Goal: Feedback & Contribution: Leave review/rating

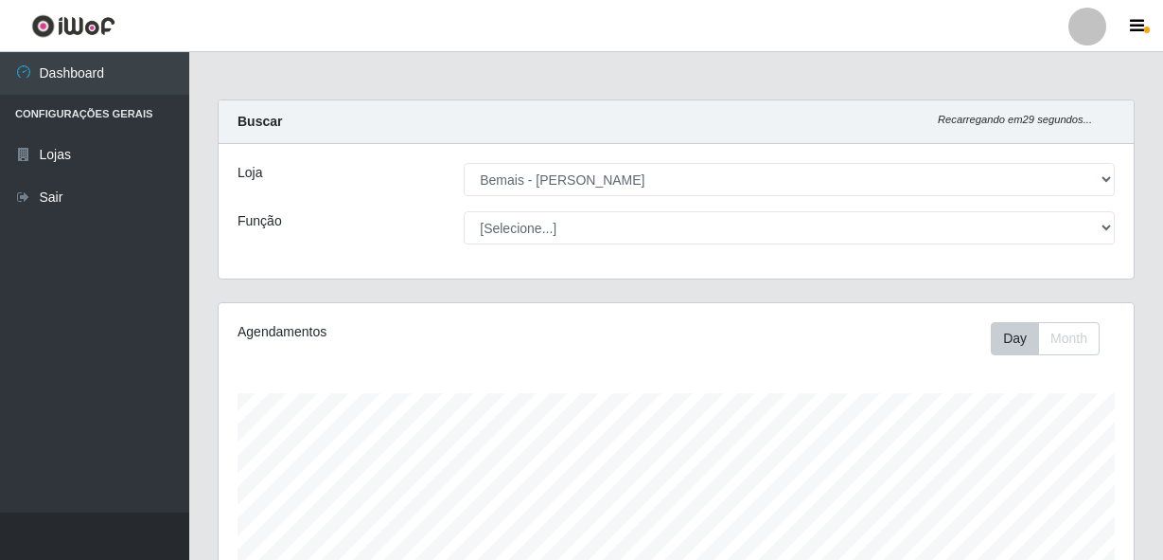
select select "230"
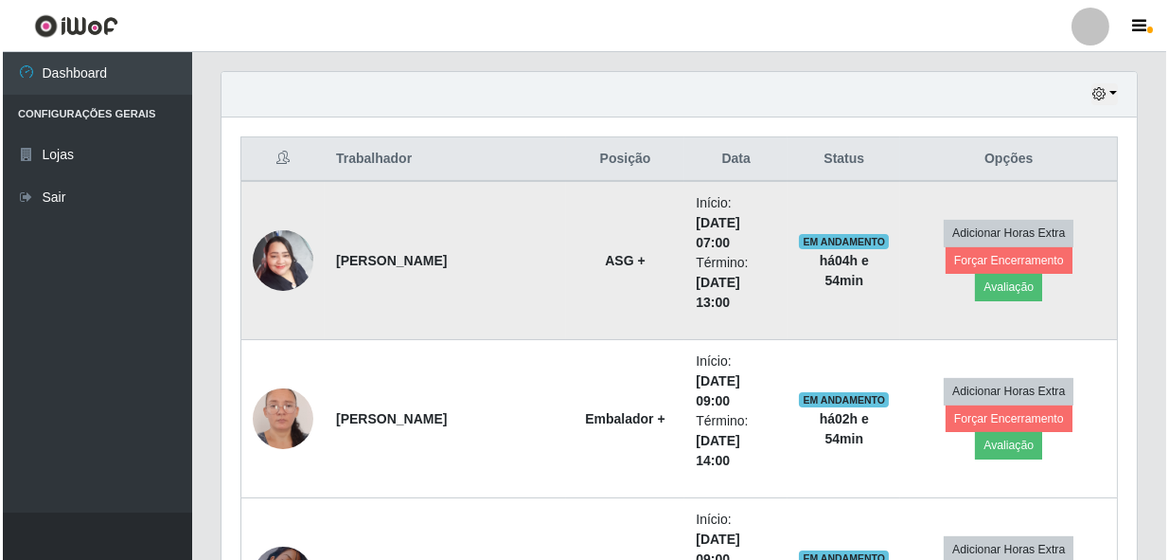
scroll to position [664, 0]
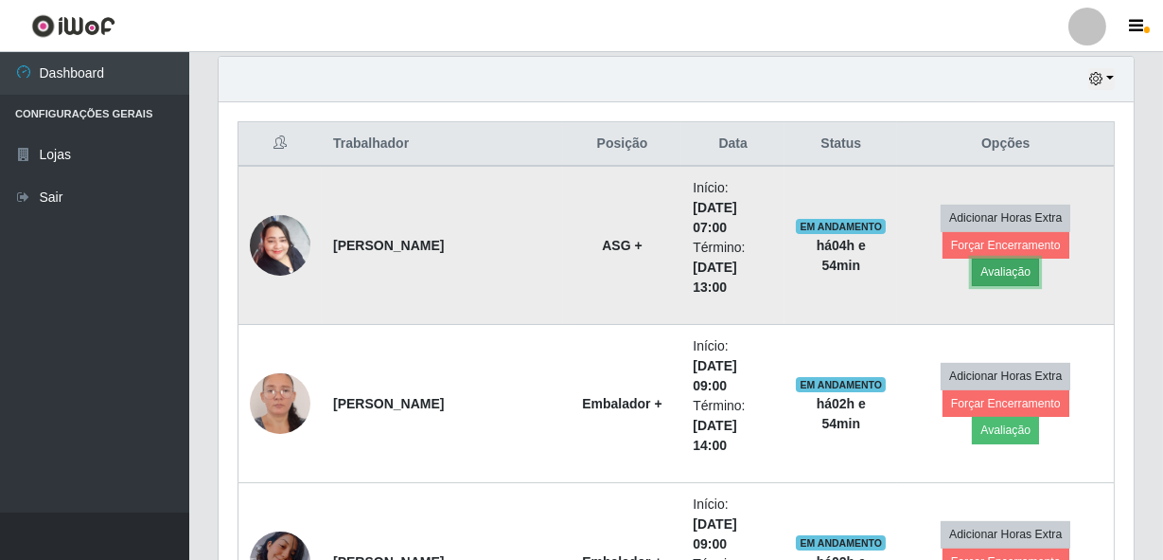
click at [1039, 258] on button "Avaliação" at bounding box center [1005, 271] width 67 height 27
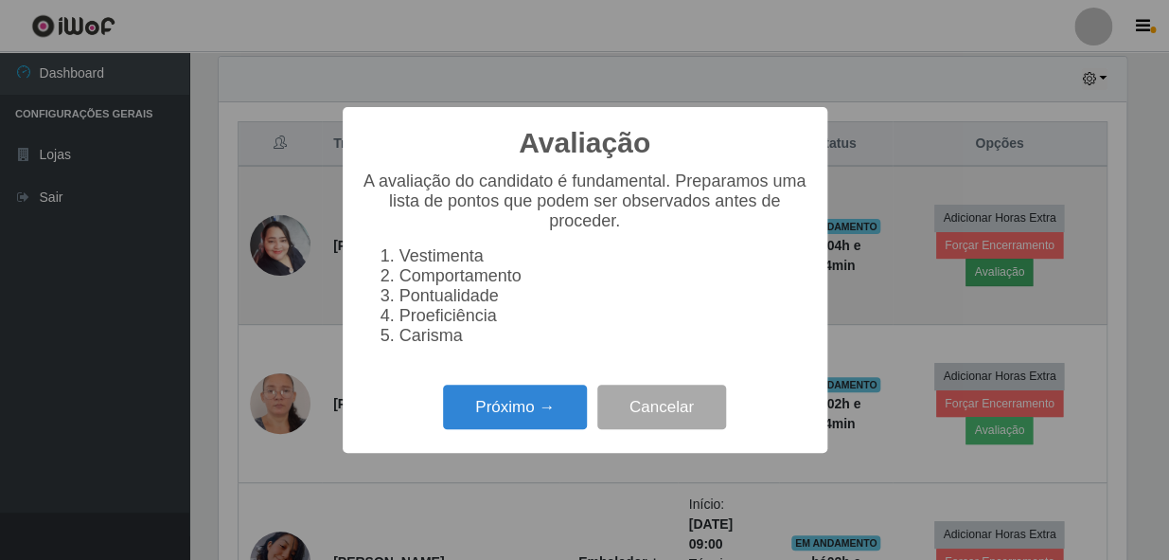
scroll to position [393, 907]
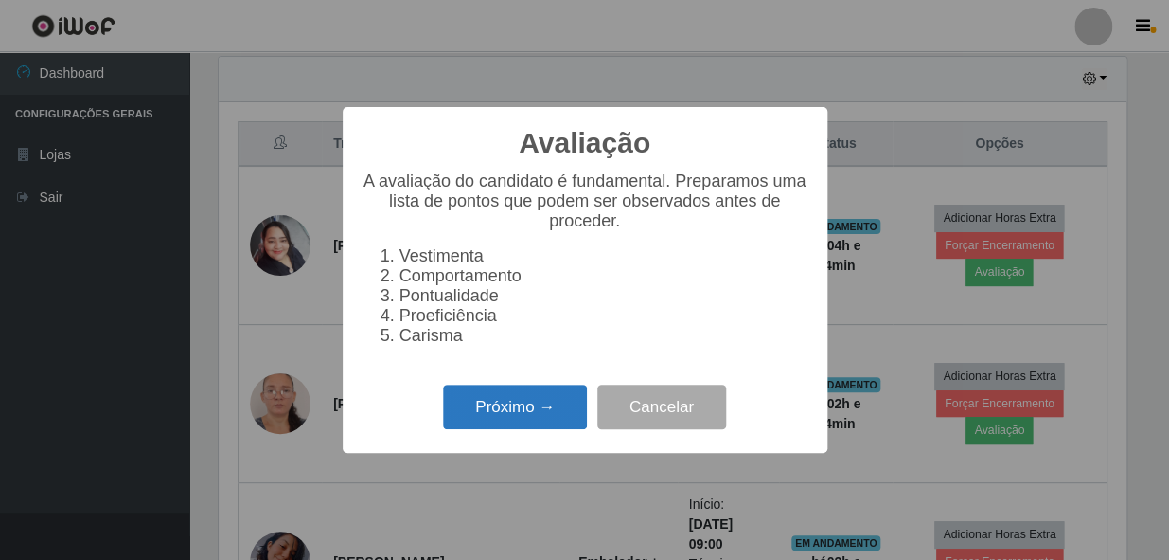
click at [536, 411] on button "Próximo →" at bounding box center [515, 406] width 144 height 44
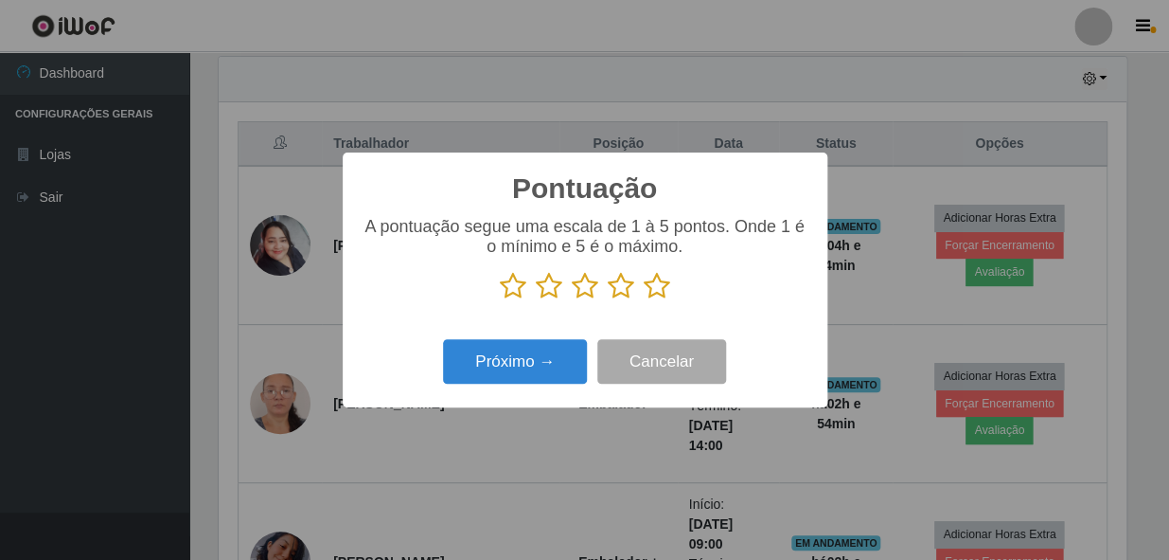
scroll to position [946311, 945795]
click at [649, 293] on icon at bounding box center [657, 286] width 27 height 28
click at [644, 300] on input "radio" at bounding box center [644, 300] width 0 height 0
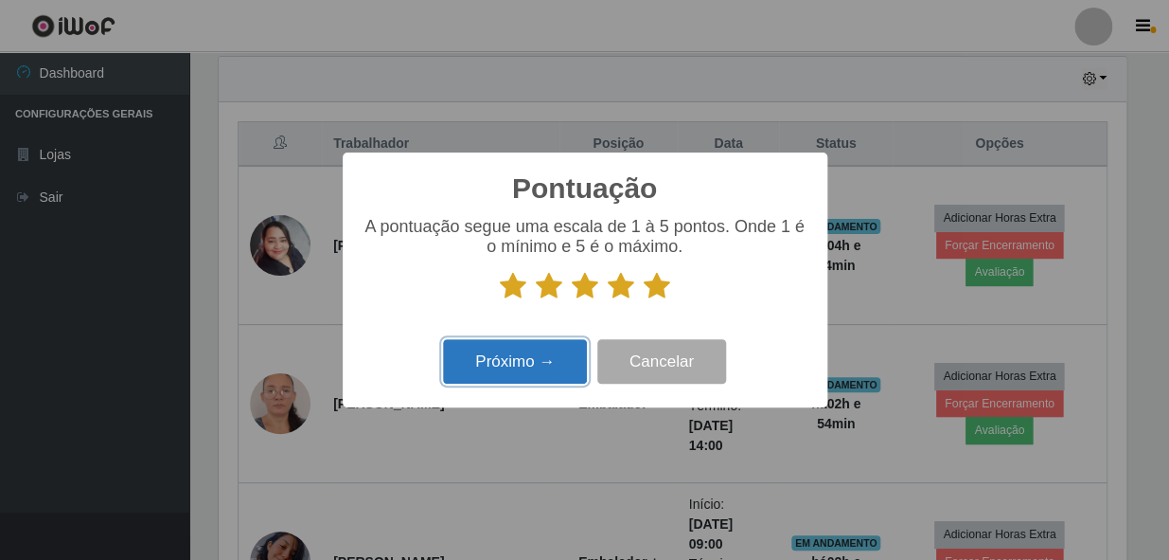
click at [559, 344] on button "Próximo →" at bounding box center [515, 361] width 144 height 44
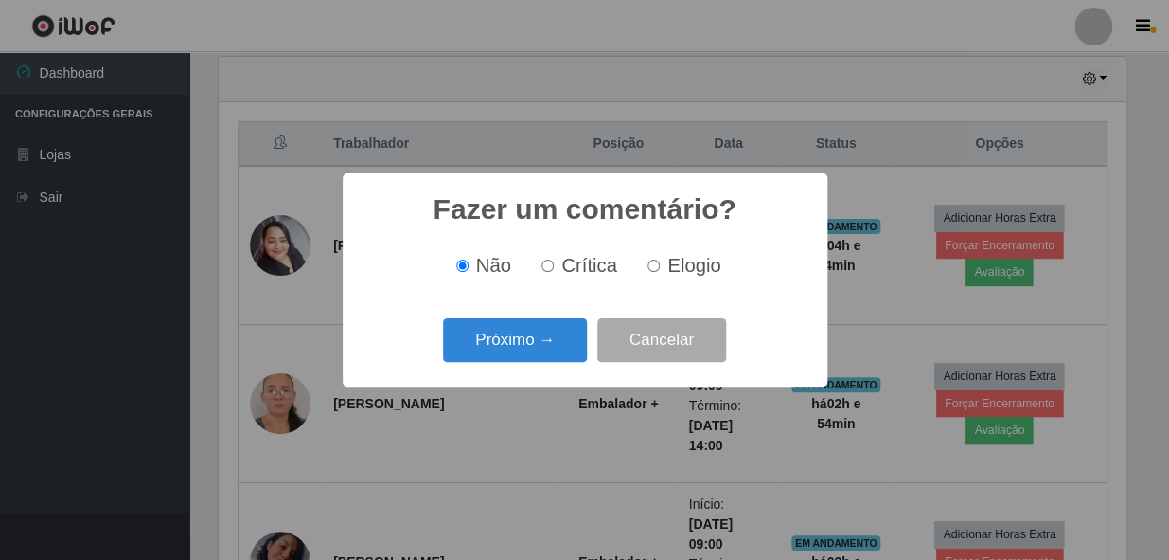
click at [648, 267] on input "Elogio" at bounding box center [654, 265] width 12 height 12
radio input "true"
click at [531, 328] on button "Próximo →" at bounding box center [515, 340] width 144 height 44
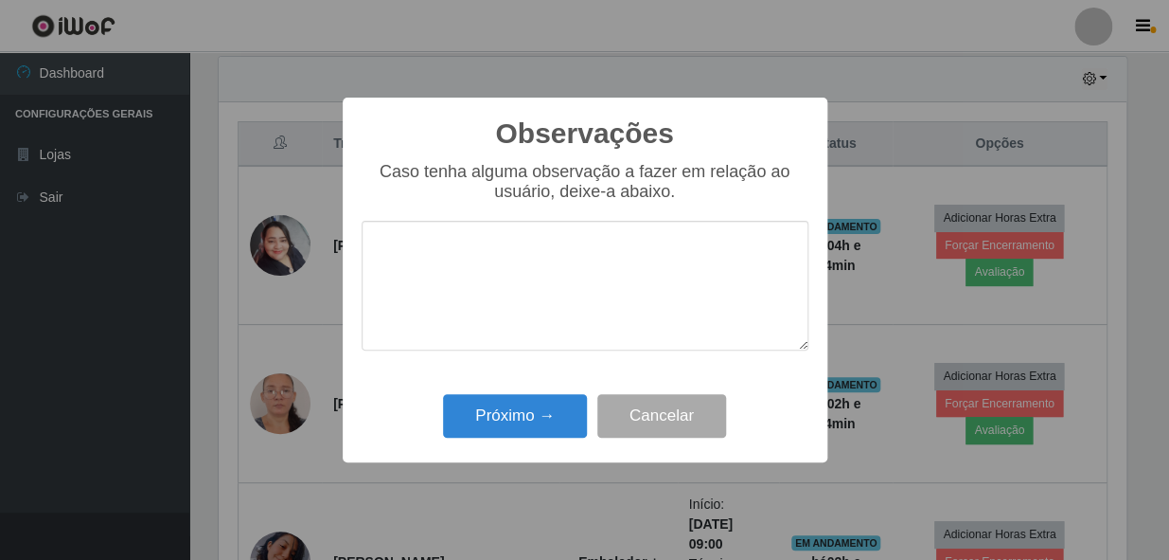
click at [560, 303] on textarea at bounding box center [585, 286] width 447 height 130
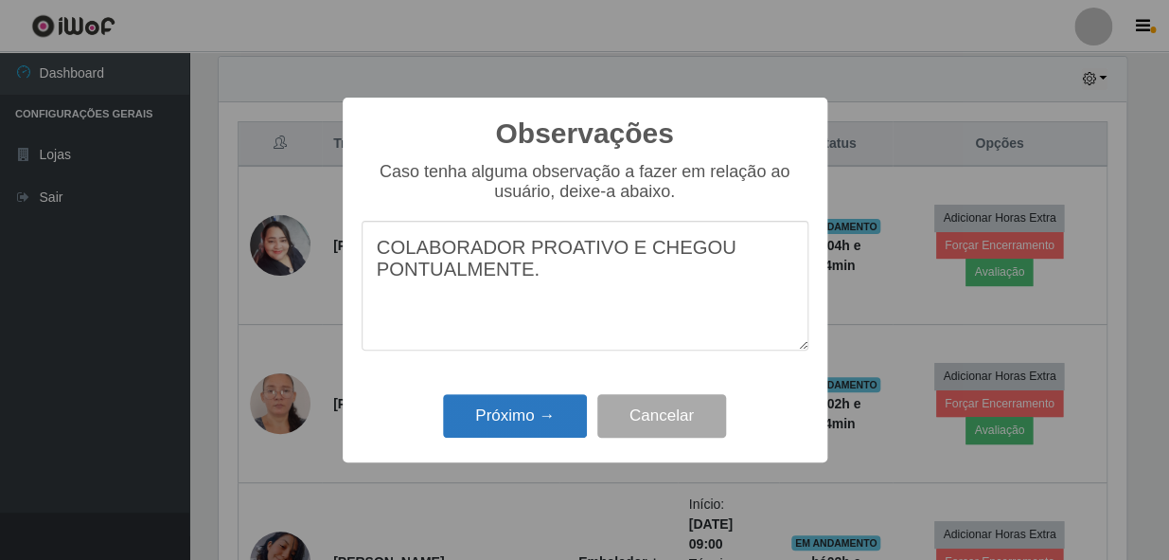
type textarea "COLABORADOR PROATIVO E CHEGOU PONTUALMENTE."
click at [524, 407] on button "Próximo →" at bounding box center [515, 416] width 144 height 44
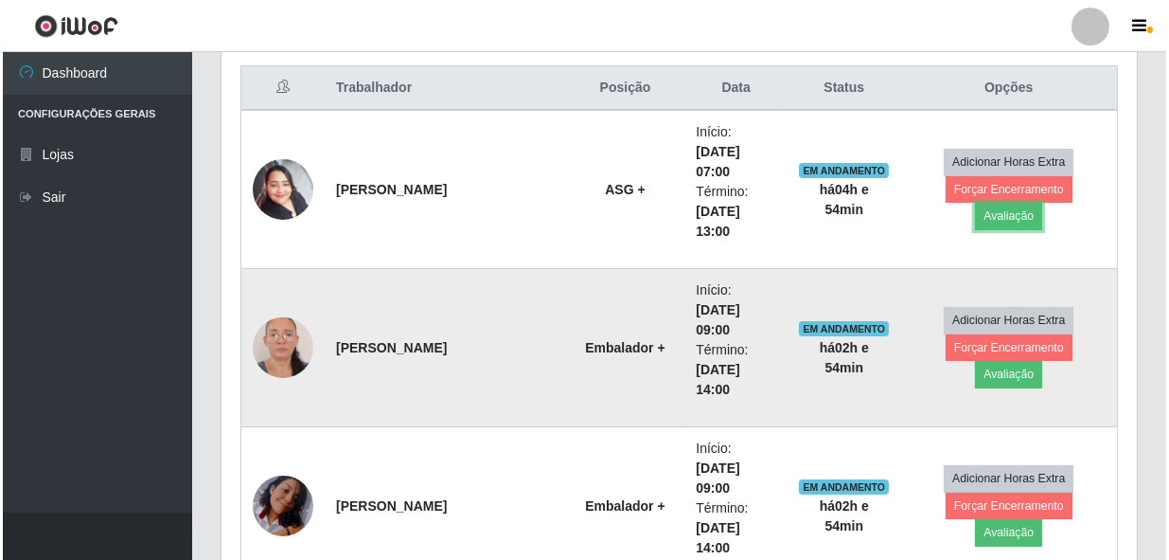
scroll to position [836, 0]
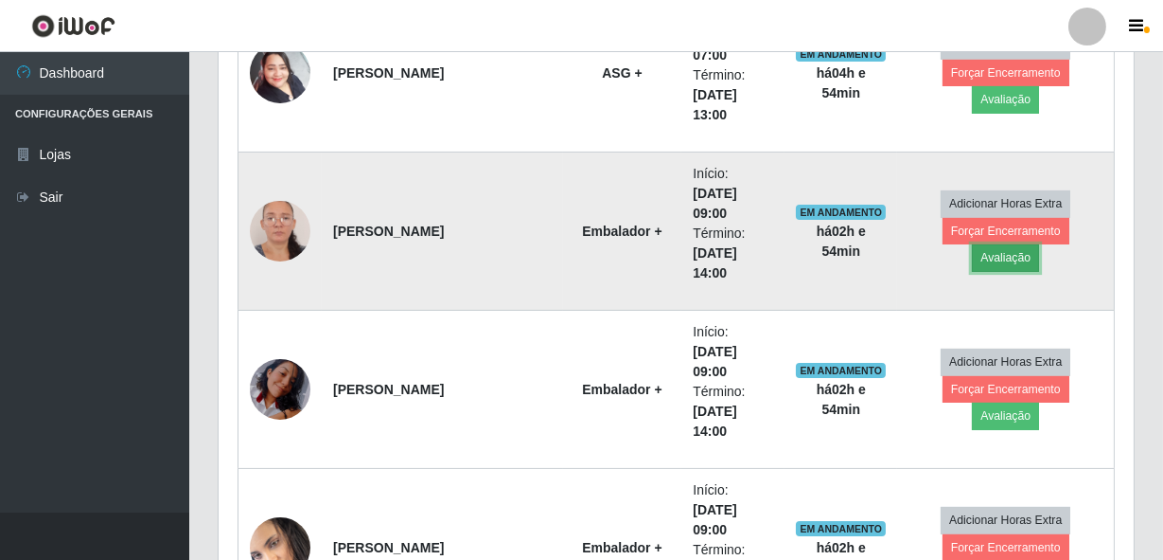
click at [1039, 244] on button "Avaliação" at bounding box center [1005, 257] width 67 height 27
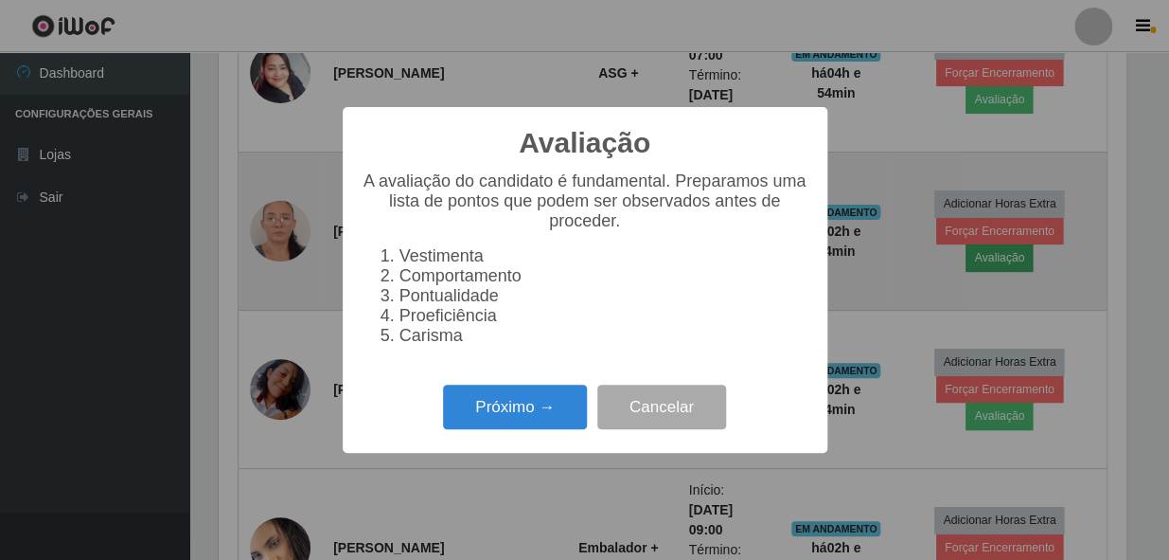
scroll to position [393, 907]
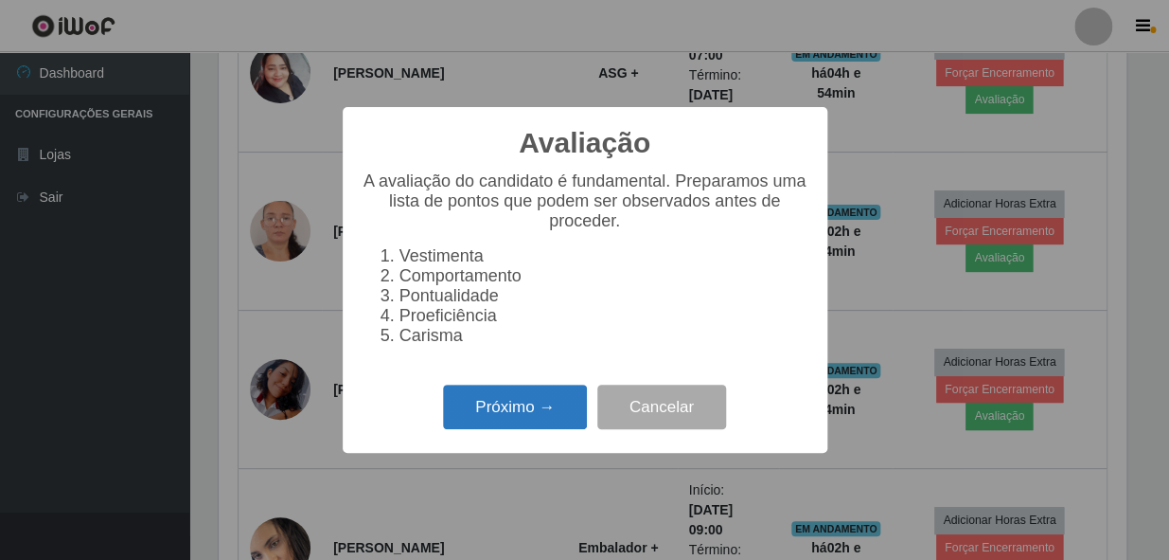
click at [502, 407] on button "Próximo →" at bounding box center [515, 406] width 144 height 44
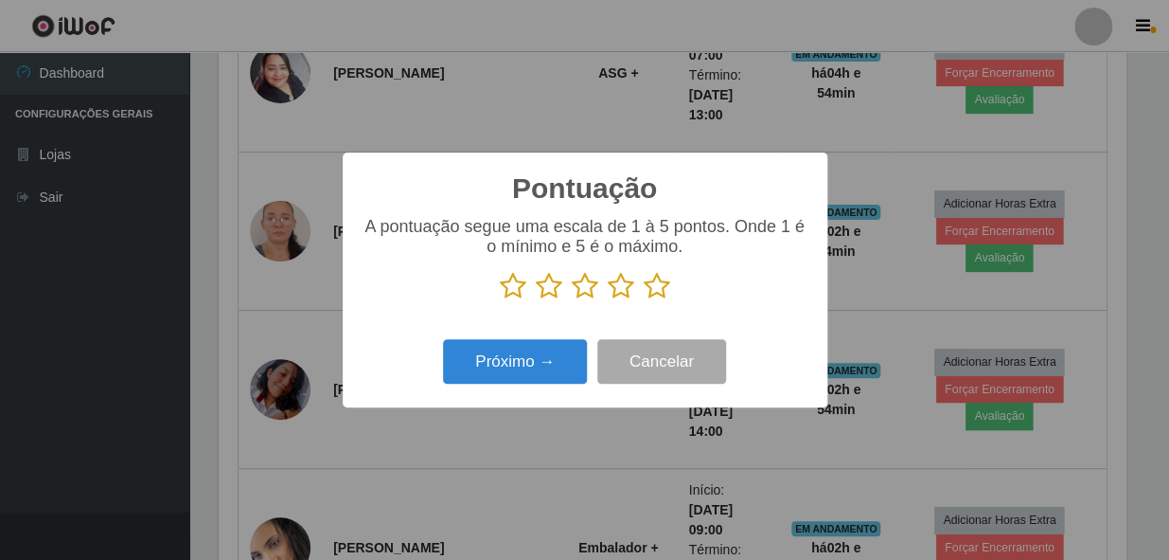
scroll to position [946311, 945795]
click at [656, 293] on icon at bounding box center [657, 286] width 27 height 28
click at [644, 300] on input "radio" at bounding box center [644, 300] width 0 height 0
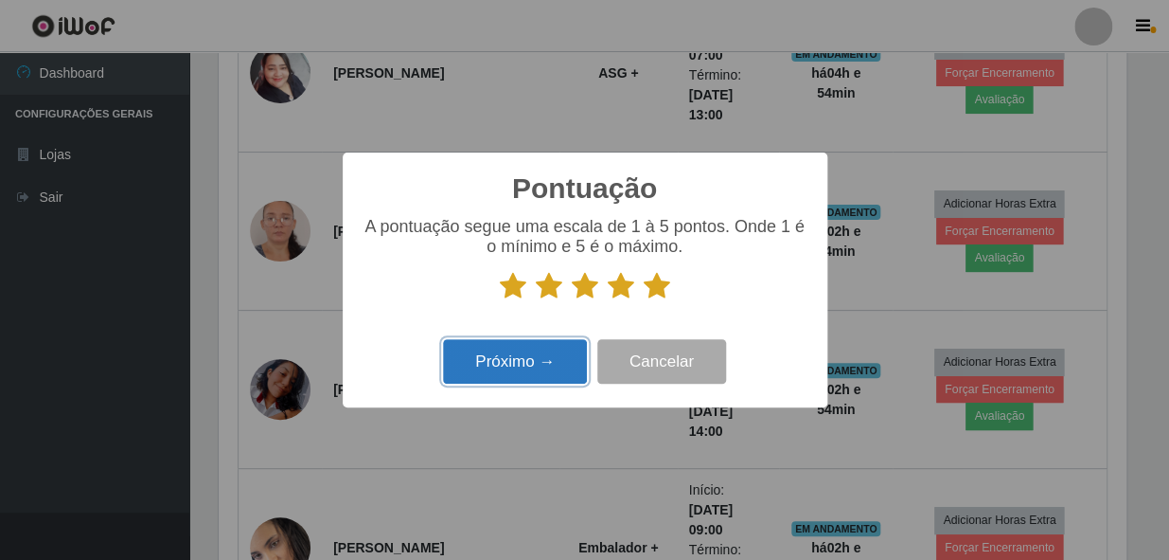
click at [530, 371] on button "Próximo →" at bounding box center [515, 361] width 144 height 44
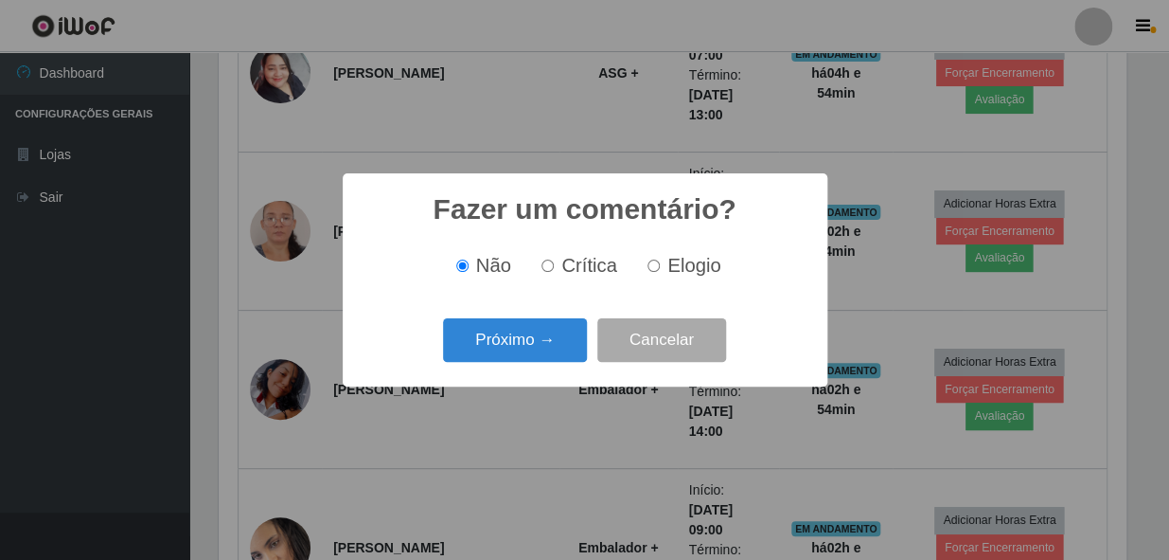
click at [653, 263] on input "Elogio" at bounding box center [654, 265] width 12 height 12
radio input "true"
click at [516, 331] on button "Próximo →" at bounding box center [515, 340] width 144 height 44
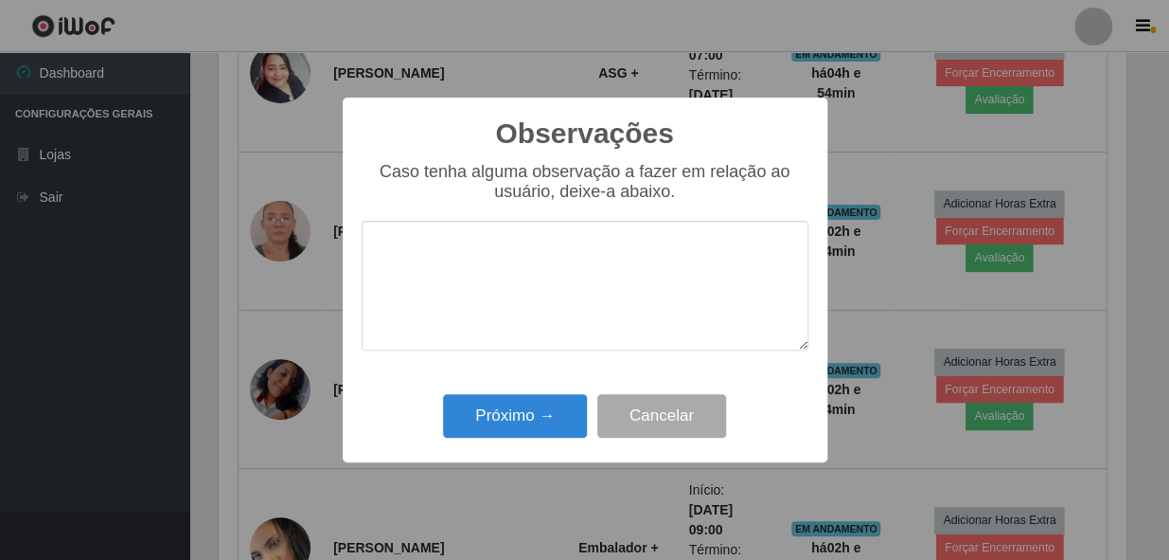
click at [527, 261] on textarea at bounding box center [585, 286] width 447 height 130
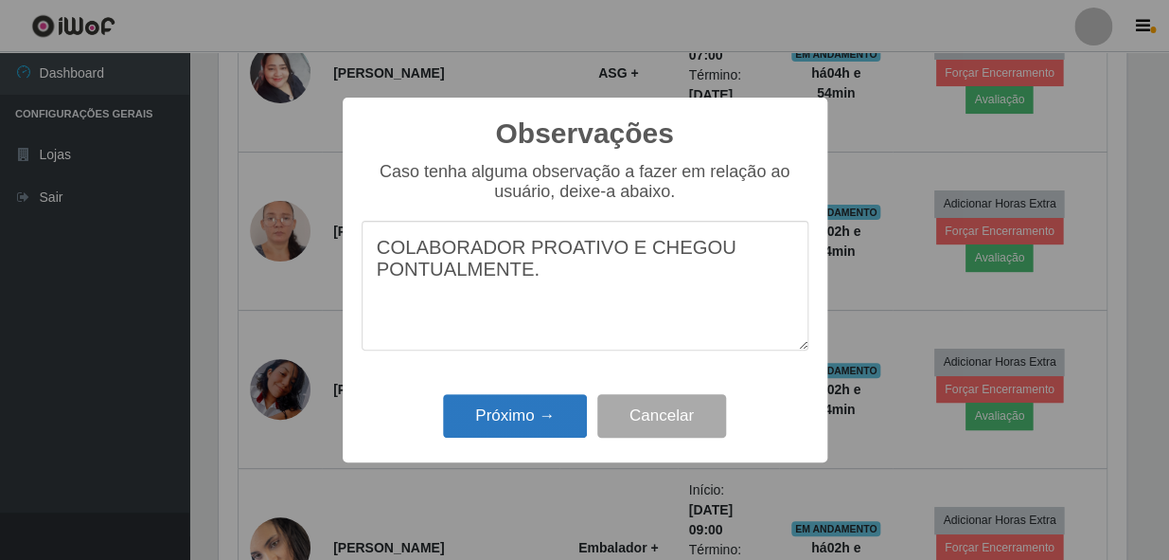
type textarea "COLABORADOR PROATIVO E CHEGOU PONTUALMENTE."
click at [536, 404] on button "Próximo →" at bounding box center [515, 416] width 144 height 44
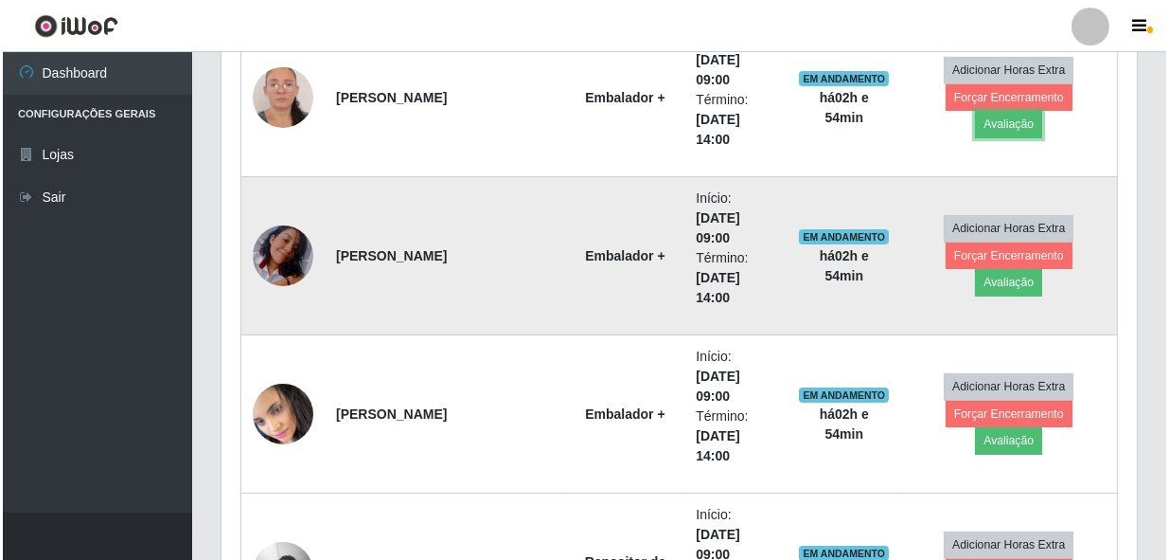
scroll to position [1008, 0]
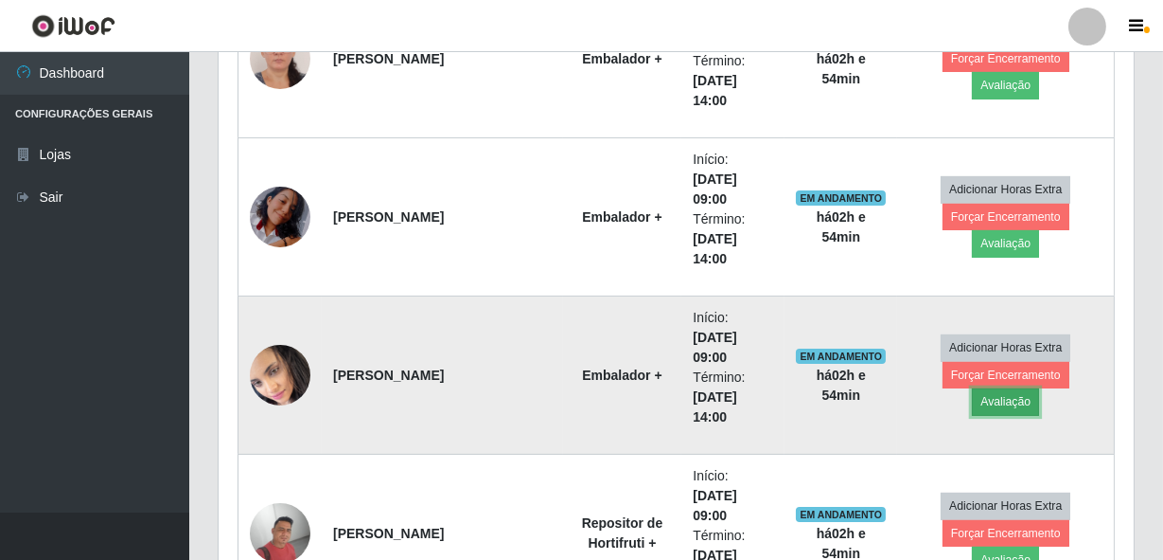
click at [1039, 392] on button "Avaliação" at bounding box center [1005, 401] width 67 height 27
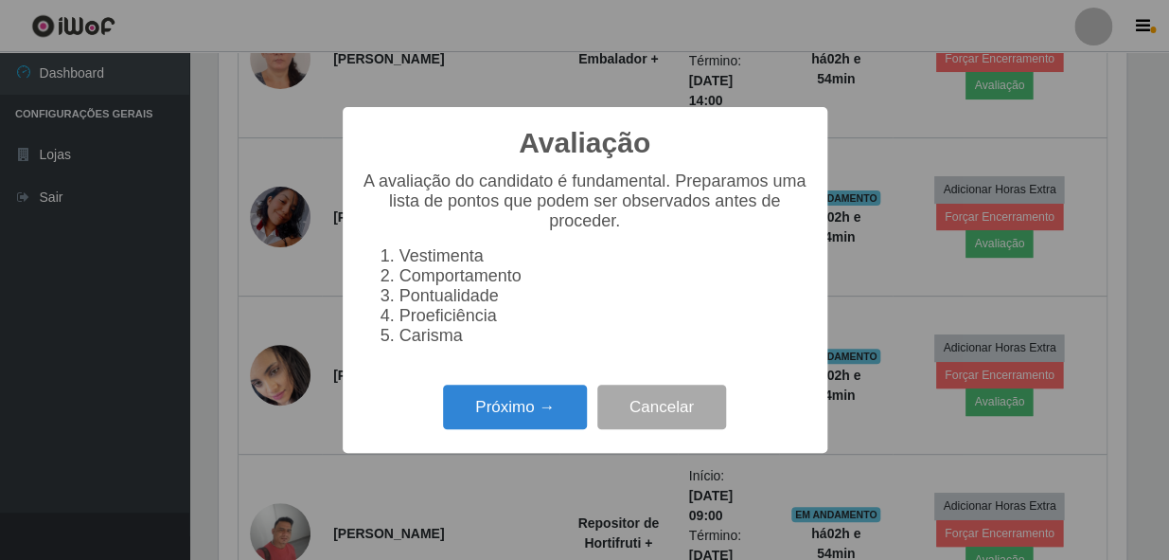
scroll to position [393, 907]
click at [484, 416] on button "Próximo →" at bounding box center [515, 406] width 144 height 44
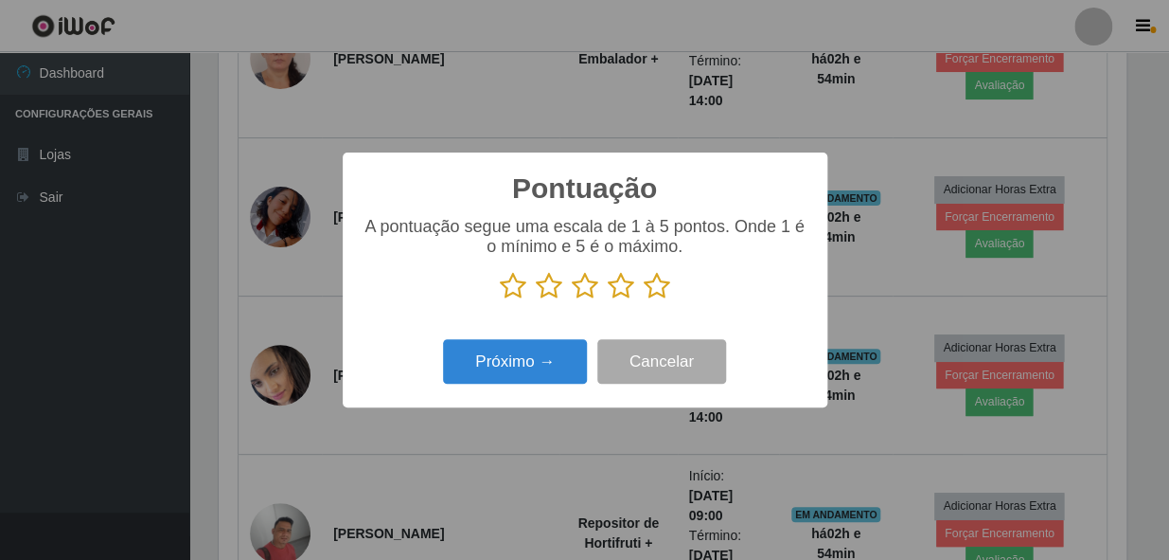
click at [651, 278] on icon at bounding box center [657, 286] width 27 height 28
click at [644, 300] on input "radio" at bounding box center [644, 300] width 0 height 0
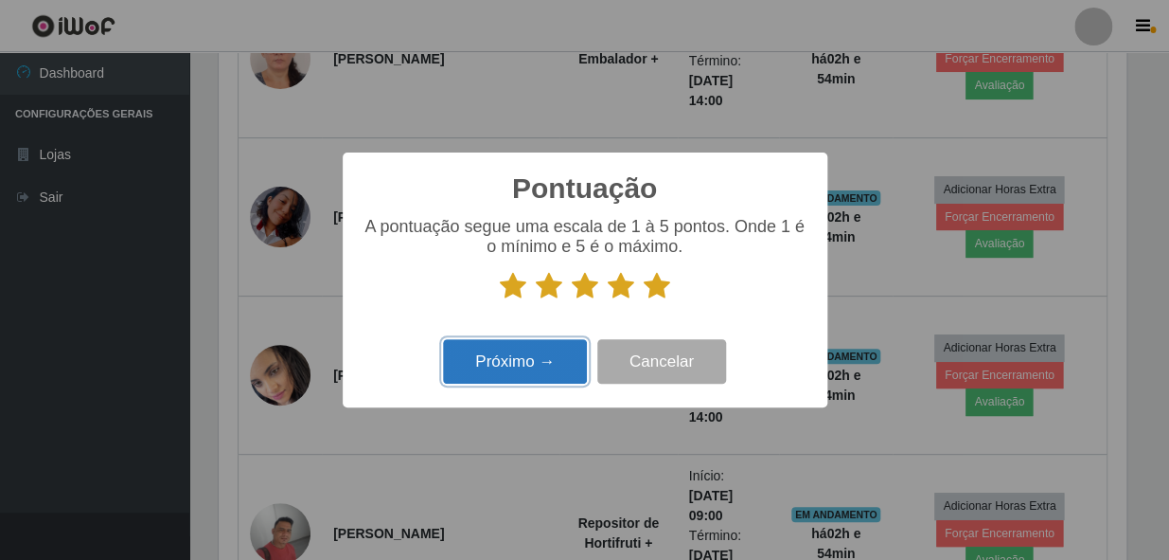
click at [542, 360] on button "Próximo →" at bounding box center [515, 361] width 144 height 44
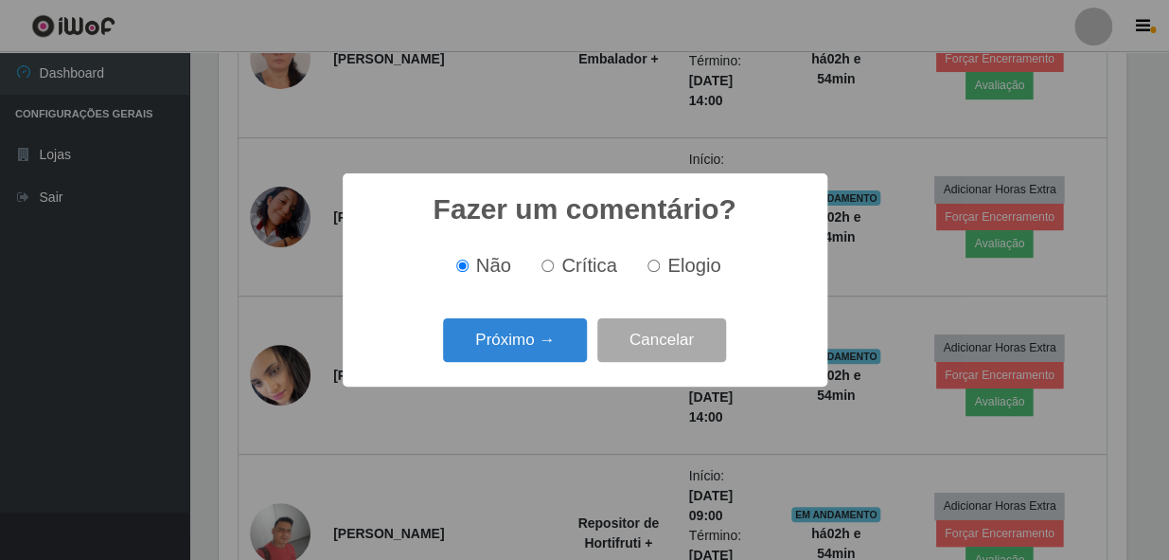
click at [653, 268] on input "Elogio" at bounding box center [654, 265] width 12 height 12
radio input "true"
click at [549, 319] on button "Próximo →" at bounding box center [515, 340] width 144 height 44
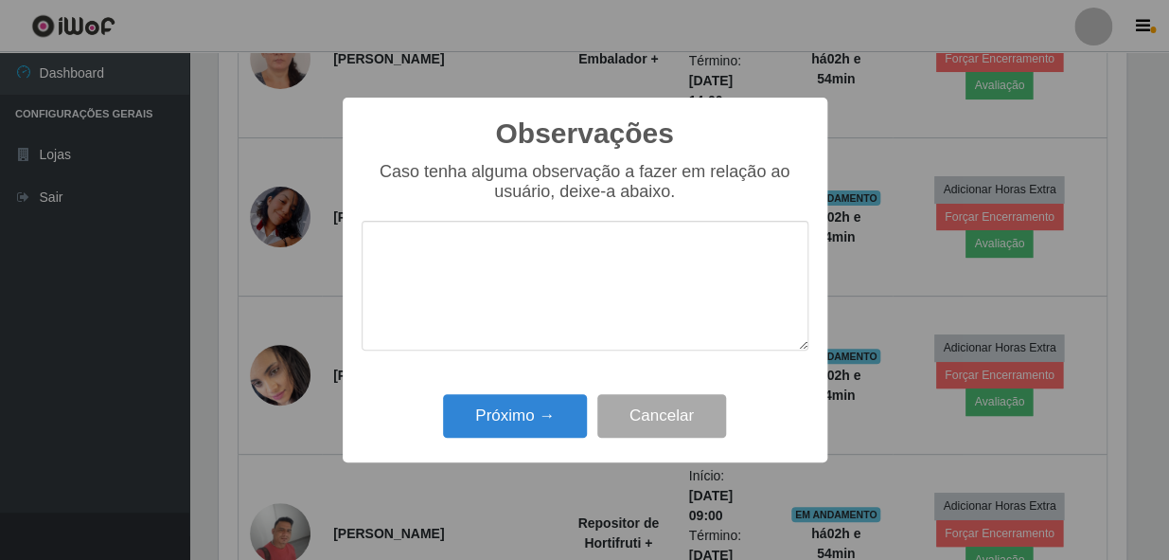
click at [559, 301] on textarea at bounding box center [585, 286] width 447 height 130
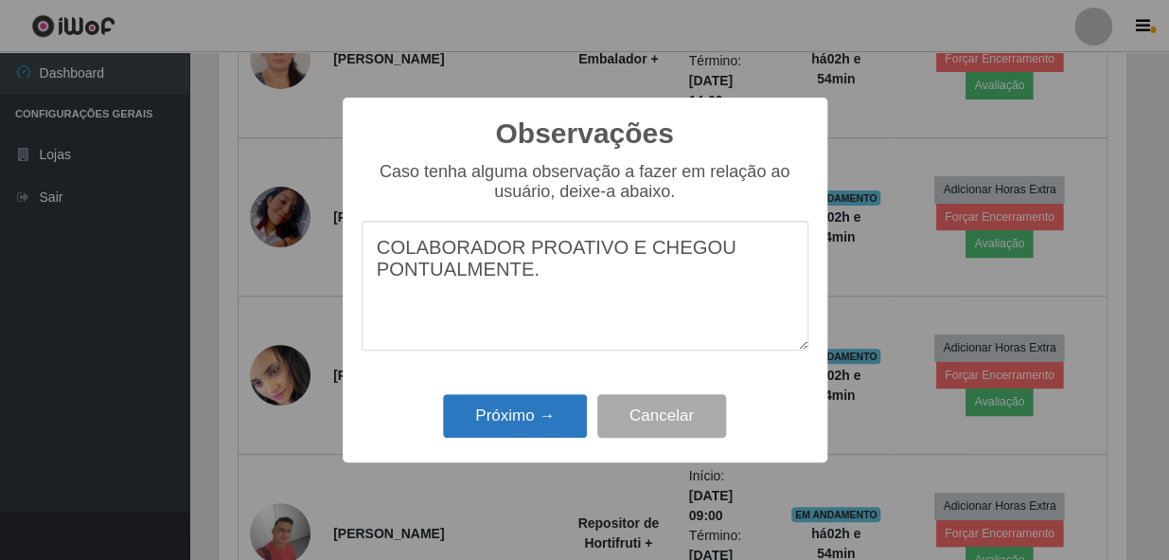
type textarea "COLABORADOR PROATIVO E CHEGOU PONTUALMENTE."
click at [564, 425] on button "Próximo →" at bounding box center [515, 416] width 144 height 44
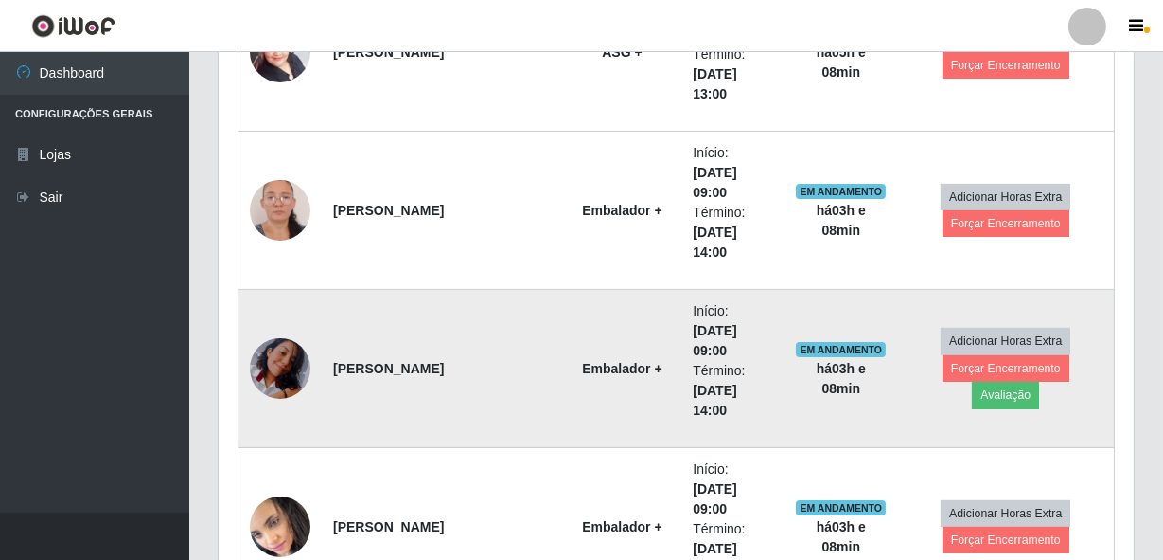
scroll to position [836, 0]
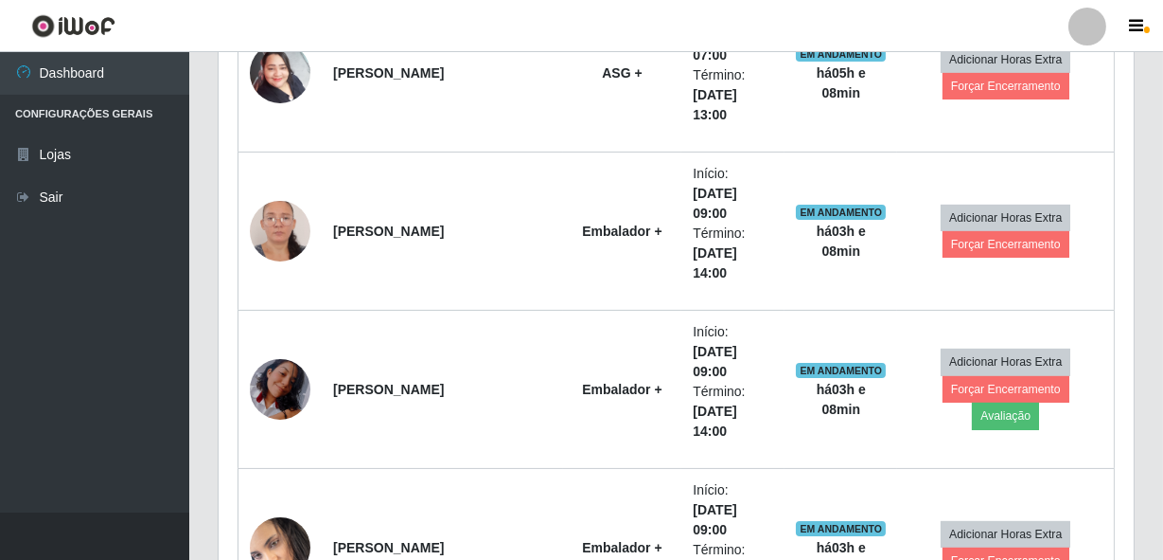
click at [647, 11] on header "Perfil Alterar Senha Sair" at bounding box center [581, 26] width 1163 height 52
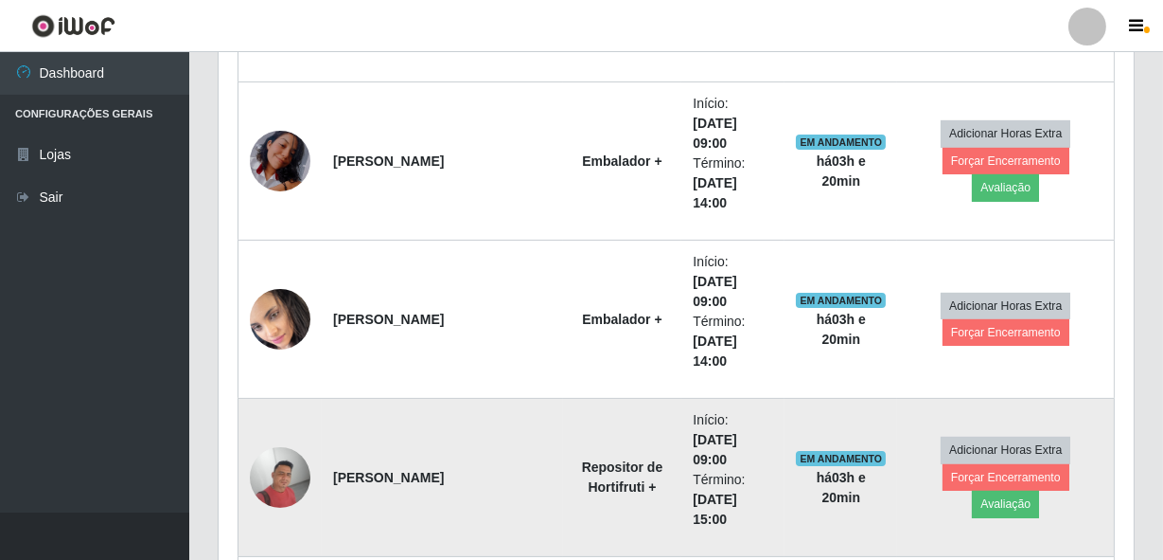
scroll to position [1094, 0]
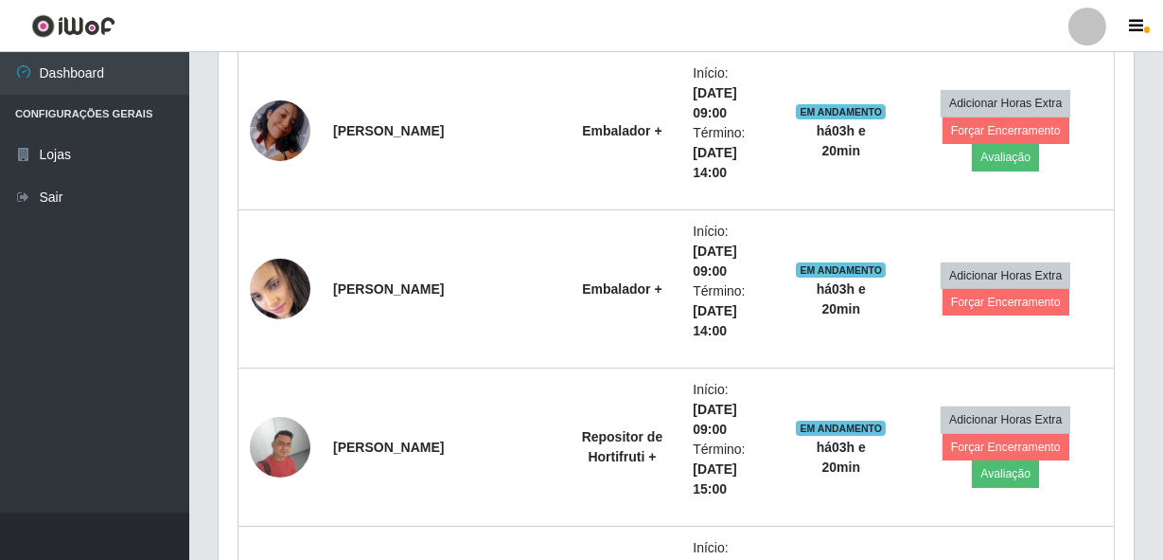
click at [666, 11] on header "Perfil Alterar Senha Sair" at bounding box center [581, 26] width 1163 height 52
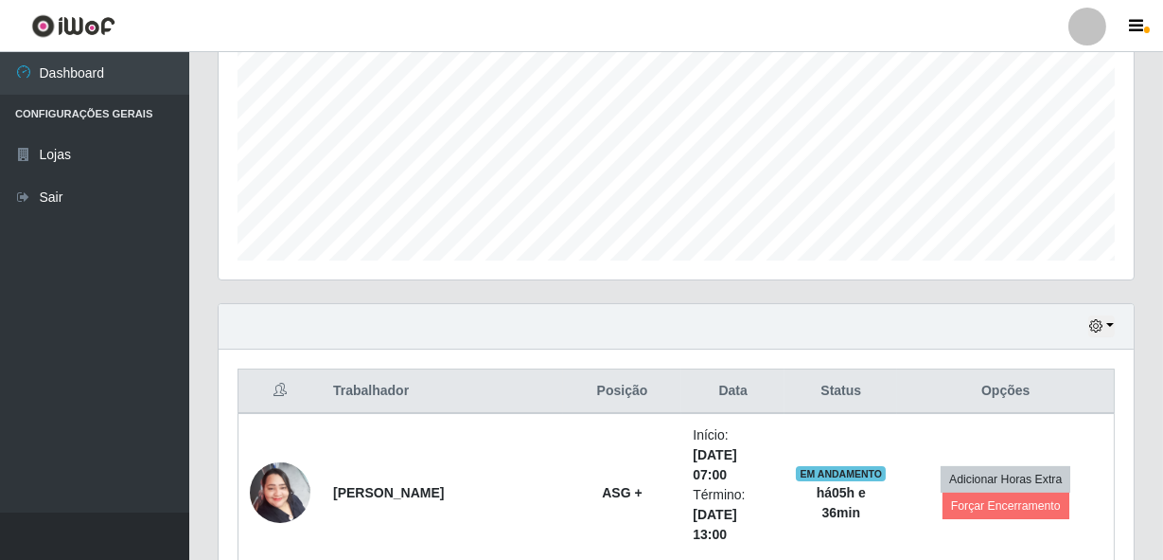
scroll to position [492, 0]
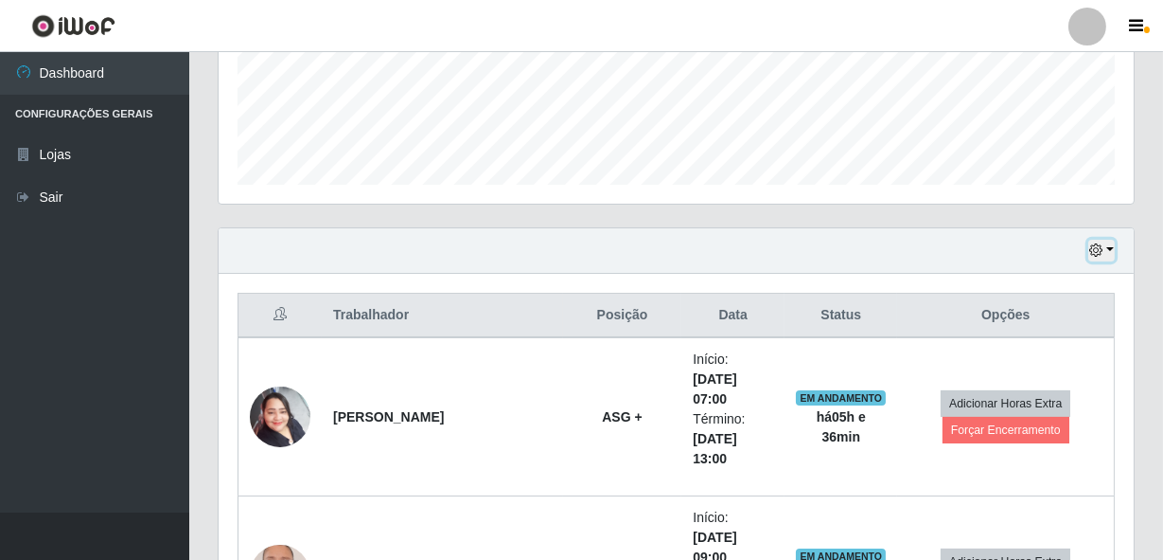
click at [1098, 241] on button "button" at bounding box center [1102, 251] width 27 height 22
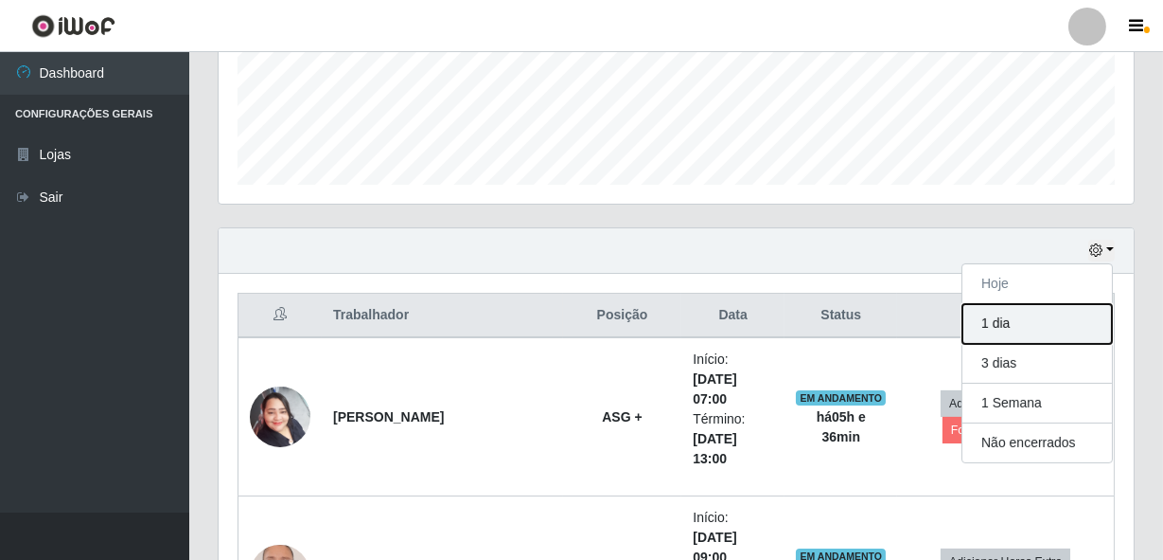
click at [1039, 331] on button "1 dia" at bounding box center [1038, 324] width 150 height 40
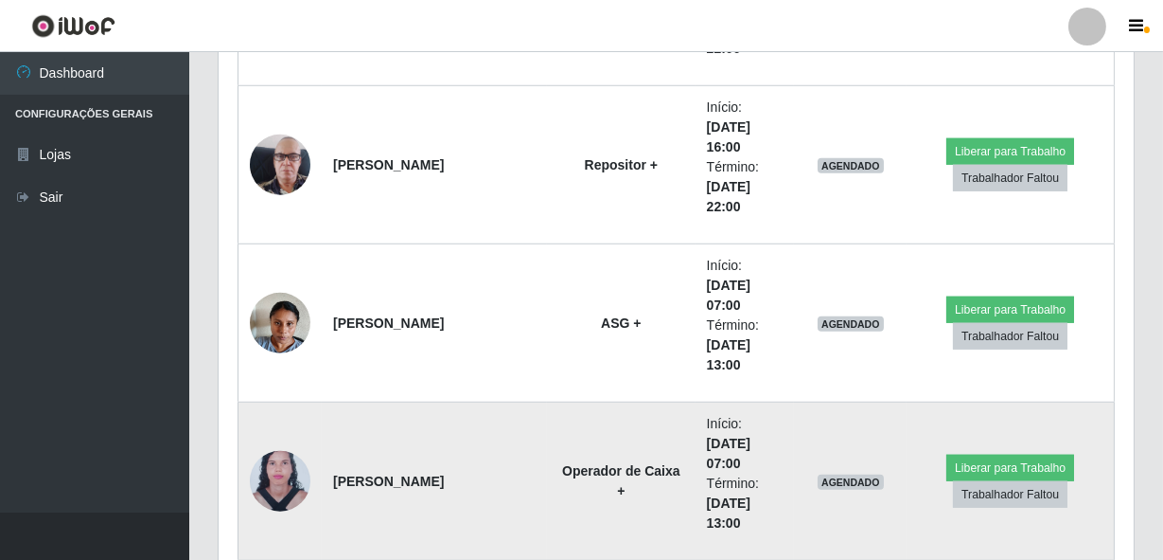
scroll to position [3074, 0]
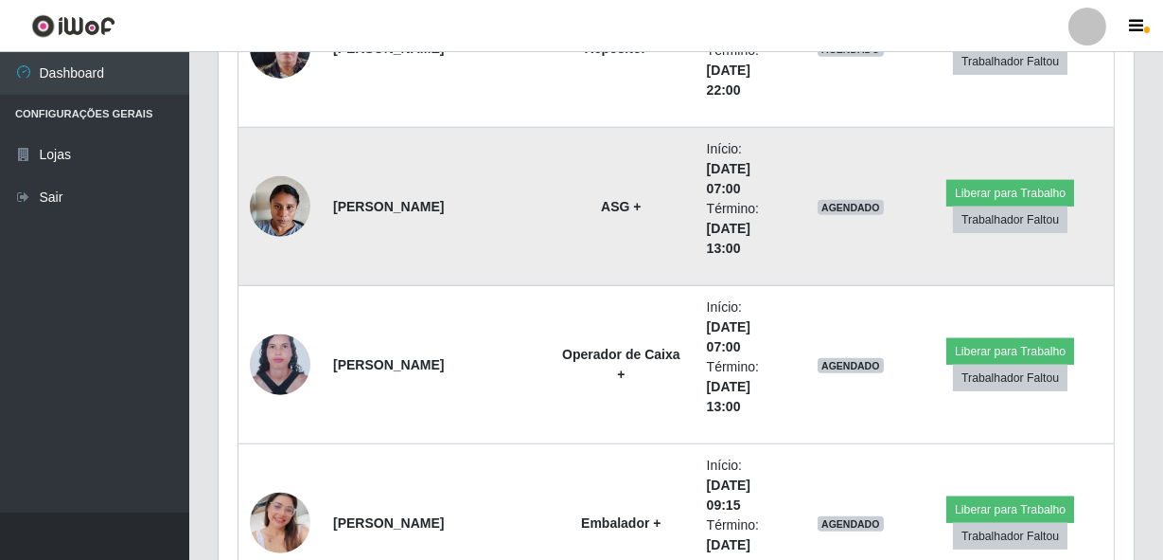
click at [293, 203] on img at bounding box center [280, 206] width 61 height 80
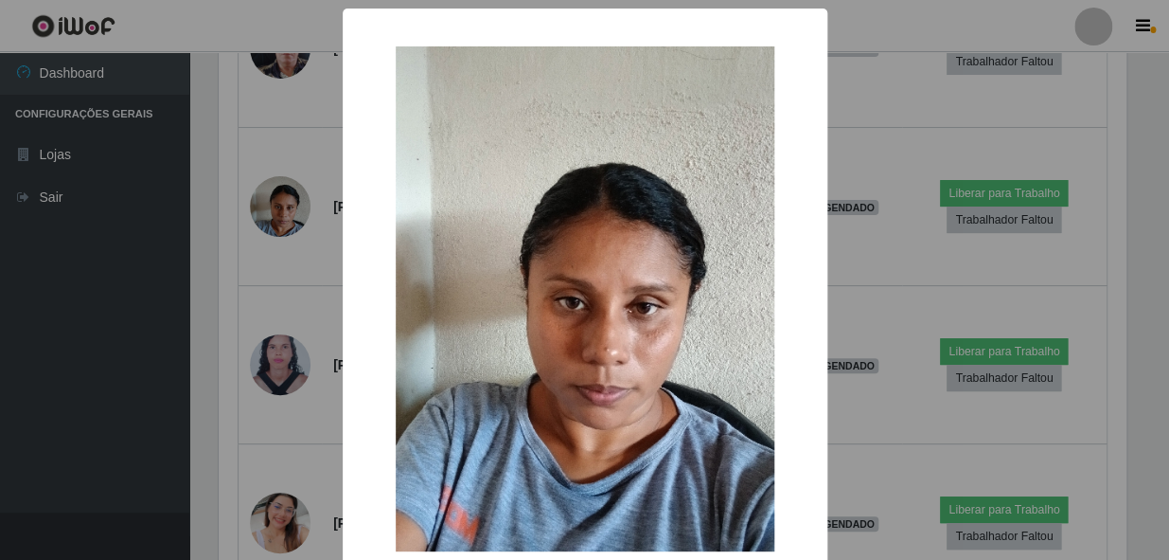
click at [246, 236] on div "× OK Cancel" at bounding box center [584, 280] width 1169 height 560
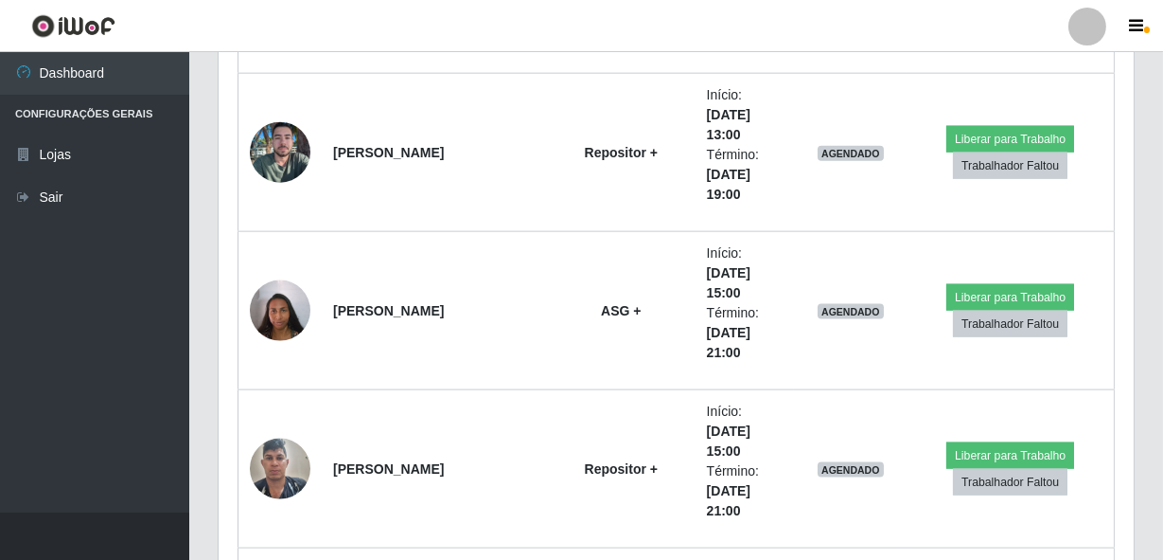
scroll to position [4623, 0]
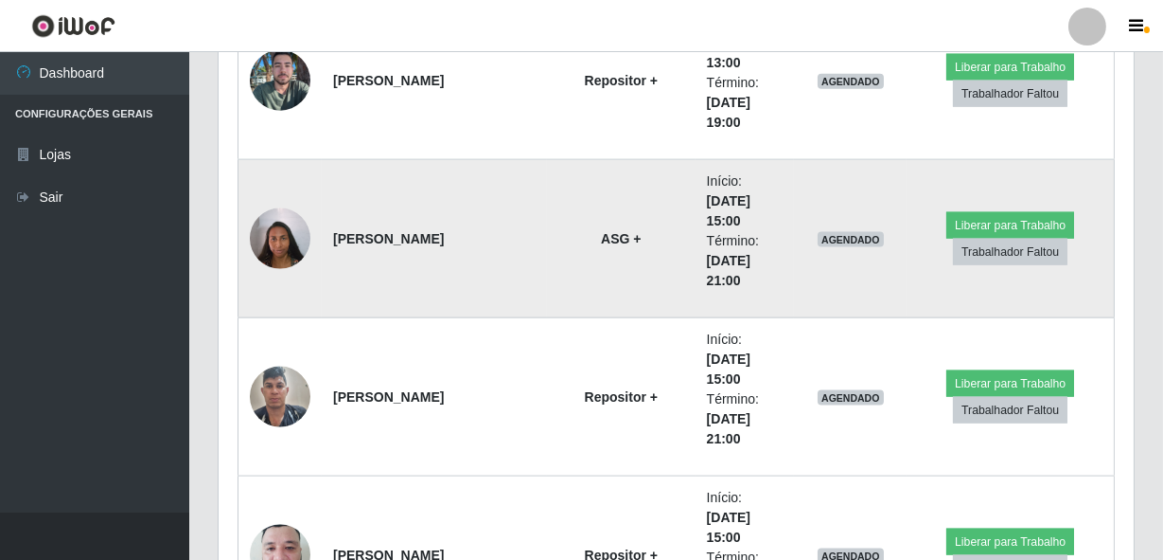
click at [292, 241] on img at bounding box center [280, 238] width 61 height 80
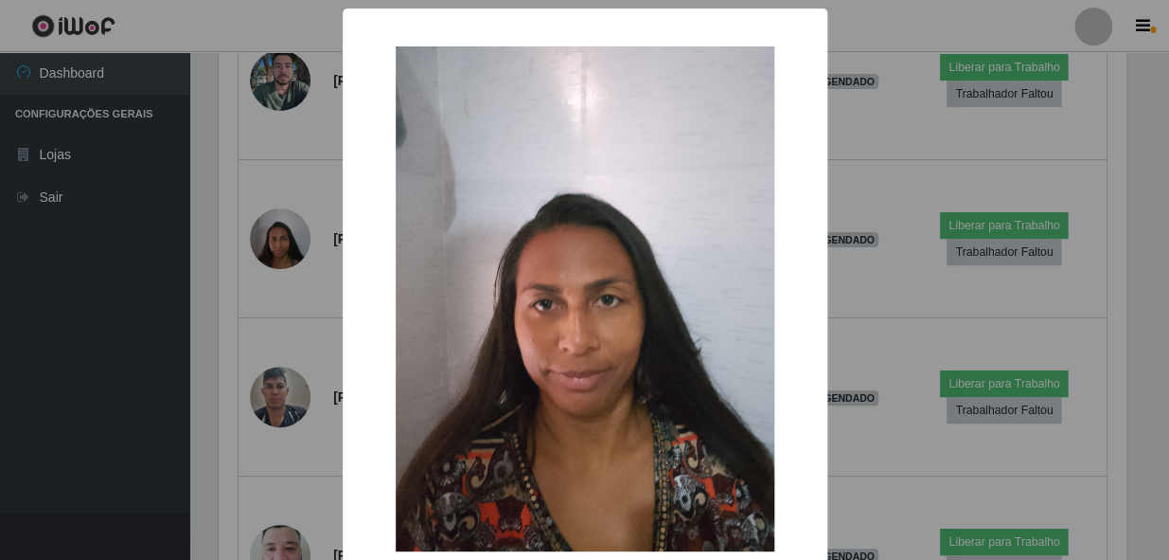
click at [271, 293] on div "× OK Cancel" at bounding box center [584, 280] width 1169 height 560
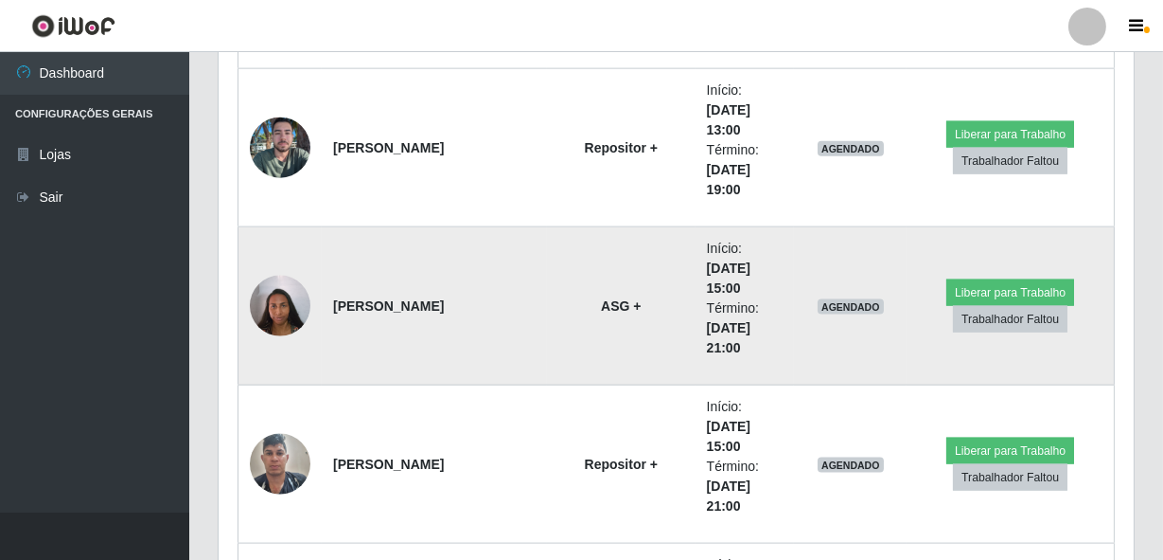
scroll to position [4537, 0]
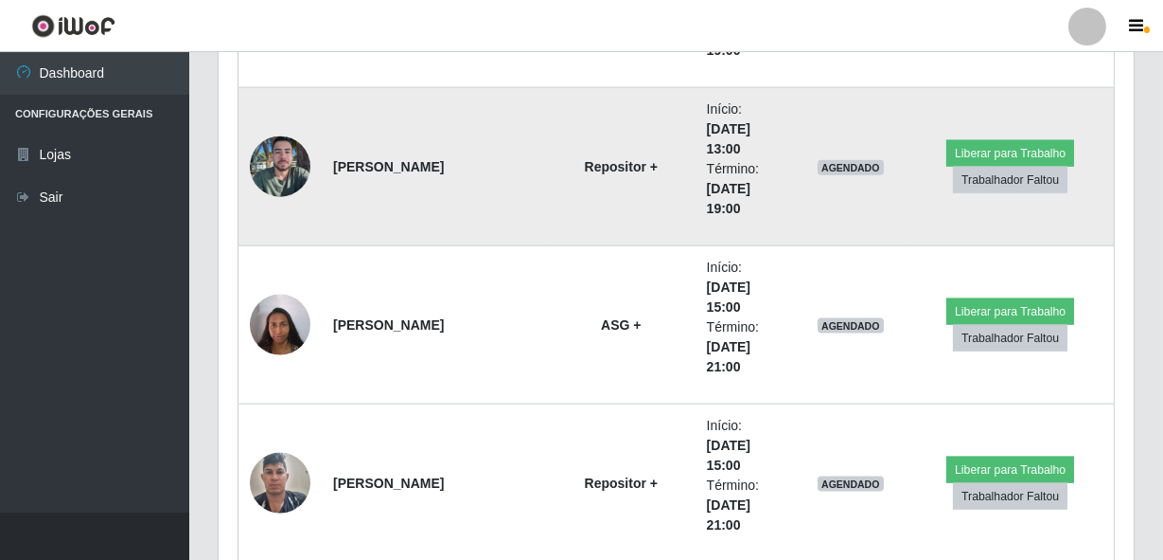
click at [284, 170] on img at bounding box center [280, 166] width 61 height 81
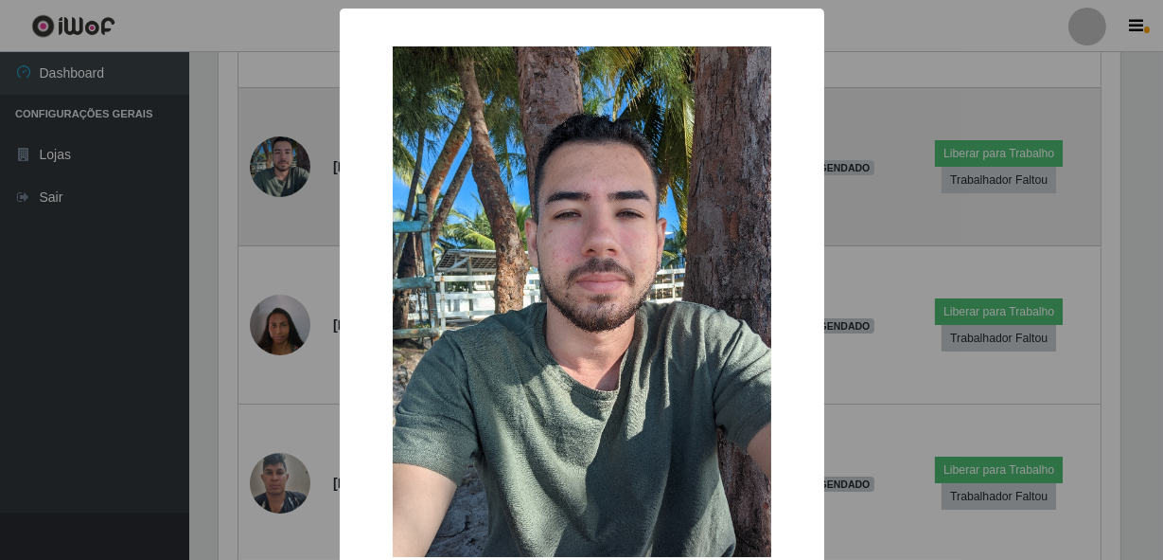
scroll to position [393, 907]
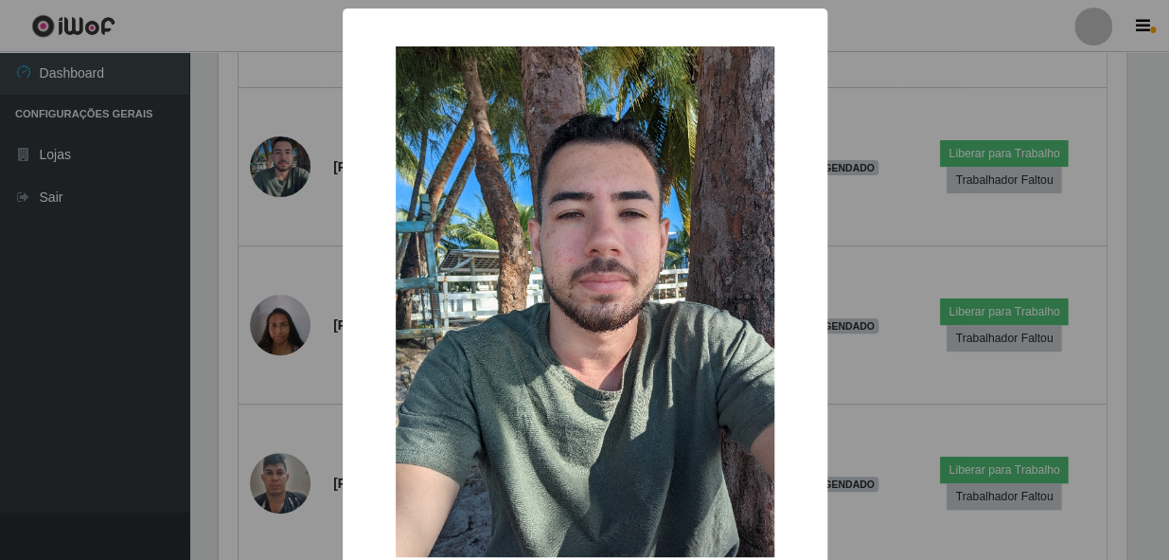
click at [252, 262] on div "× OK Cancel" at bounding box center [584, 280] width 1169 height 560
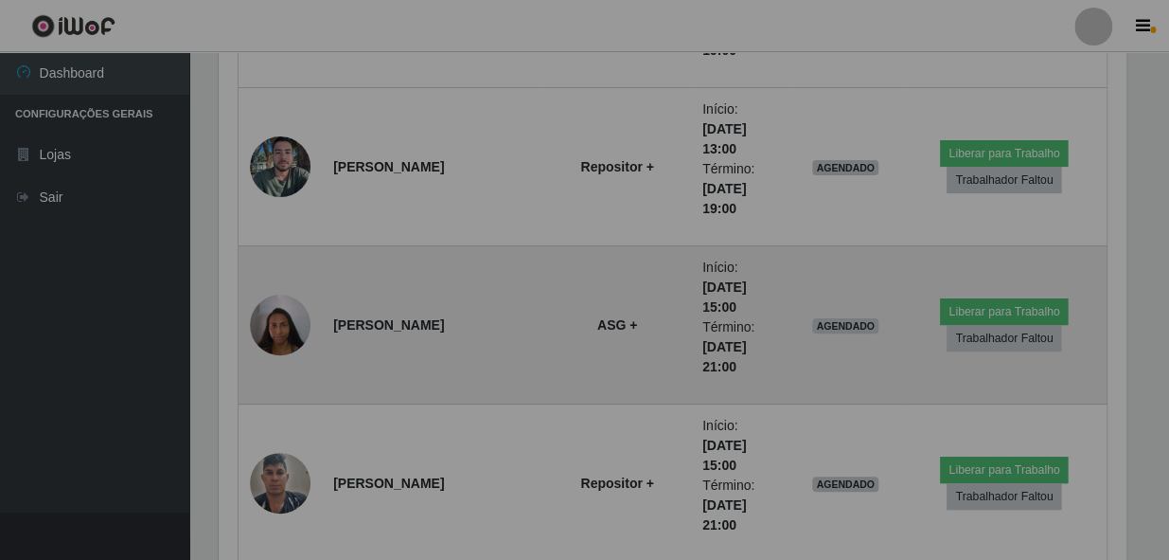
scroll to position [393, 915]
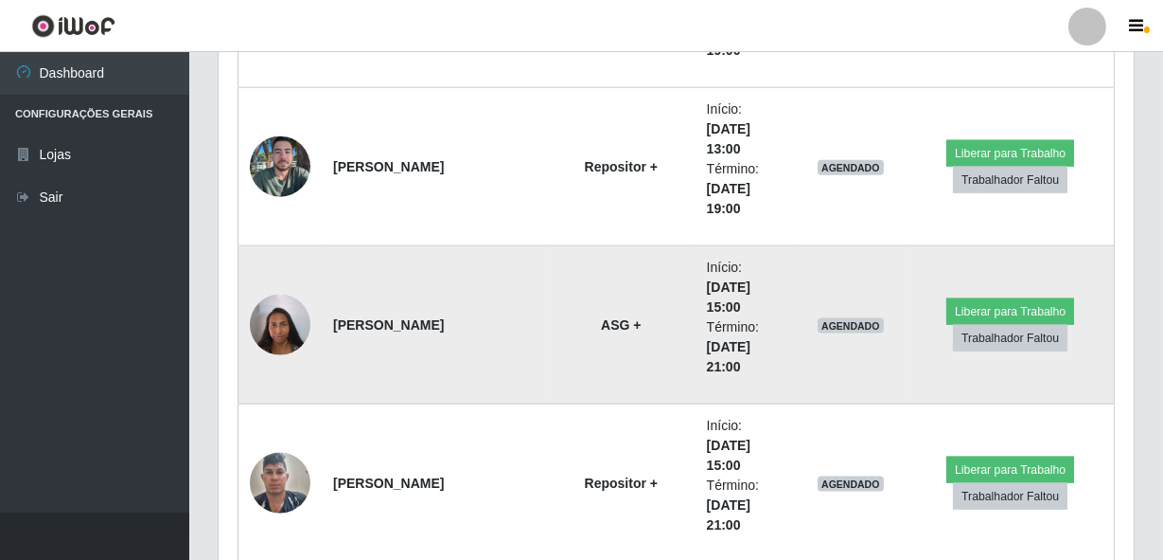
click at [282, 321] on img at bounding box center [280, 324] width 61 height 80
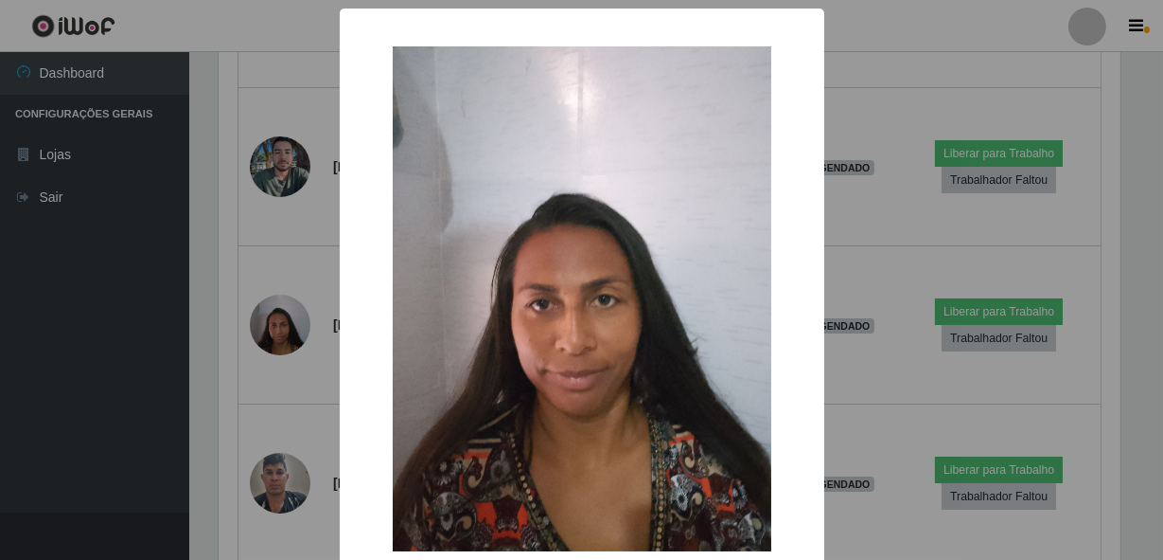
scroll to position [393, 907]
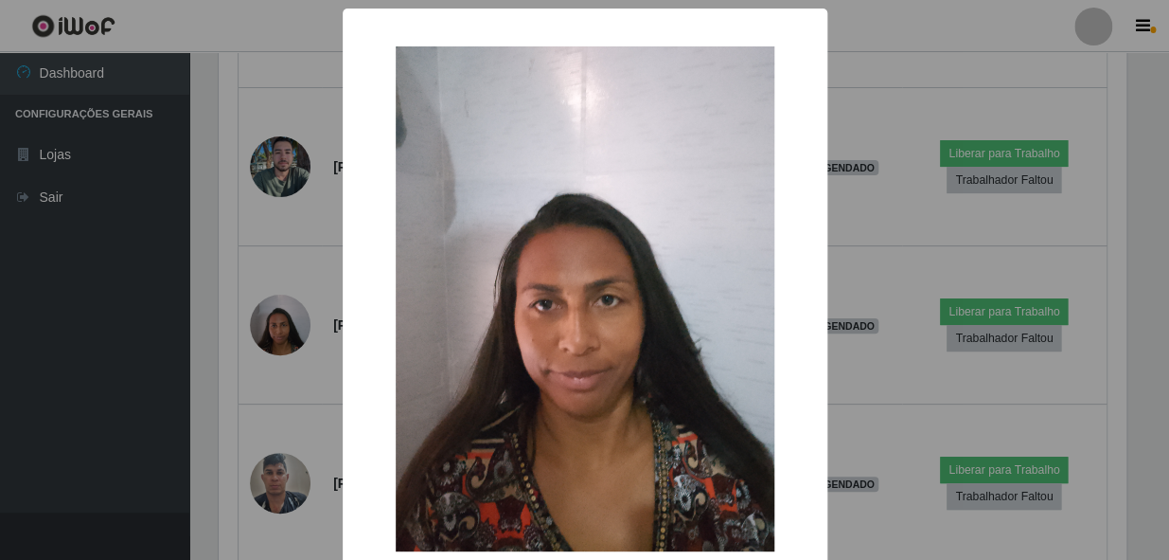
click at [244, 283] on div "× OK Cancel" at bounding box center [584, 280] width 1169 height 560
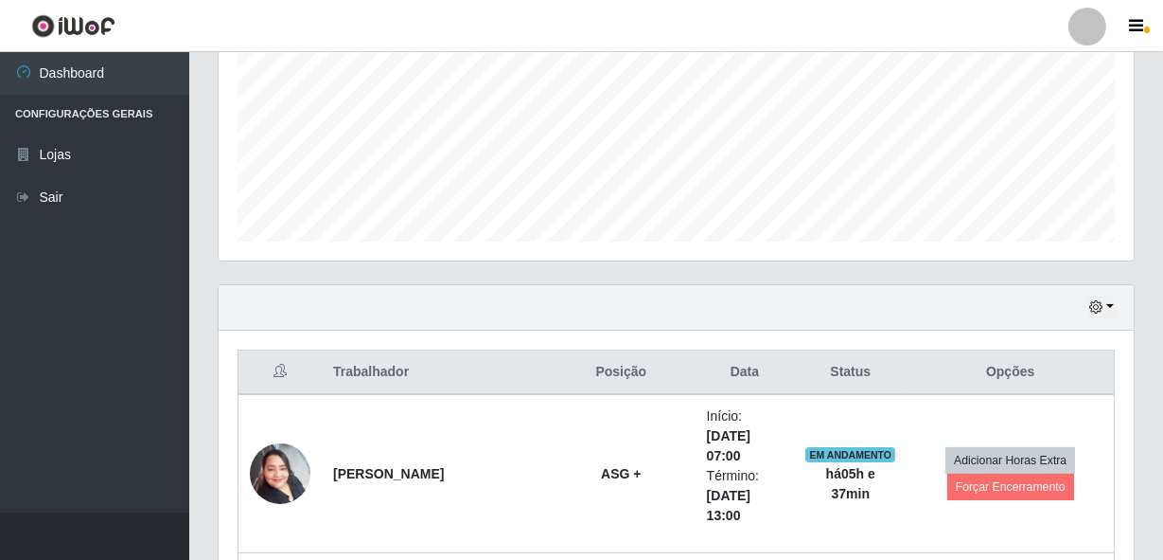
scroll to position [406, 0]
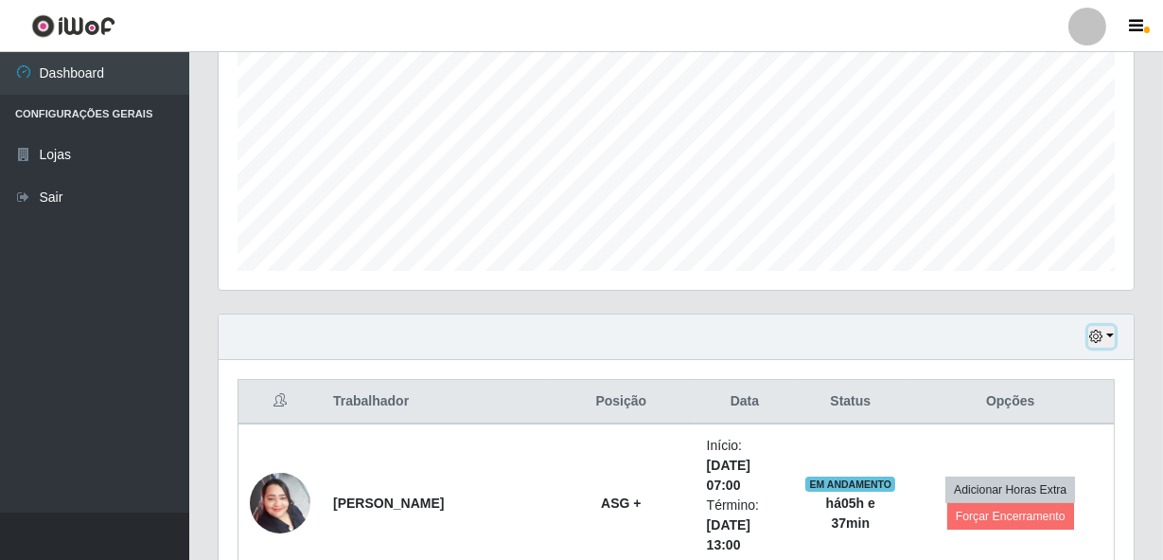
click at [1106, 332] on button "button" at bounding box center [1102, 337] width 27 height 22
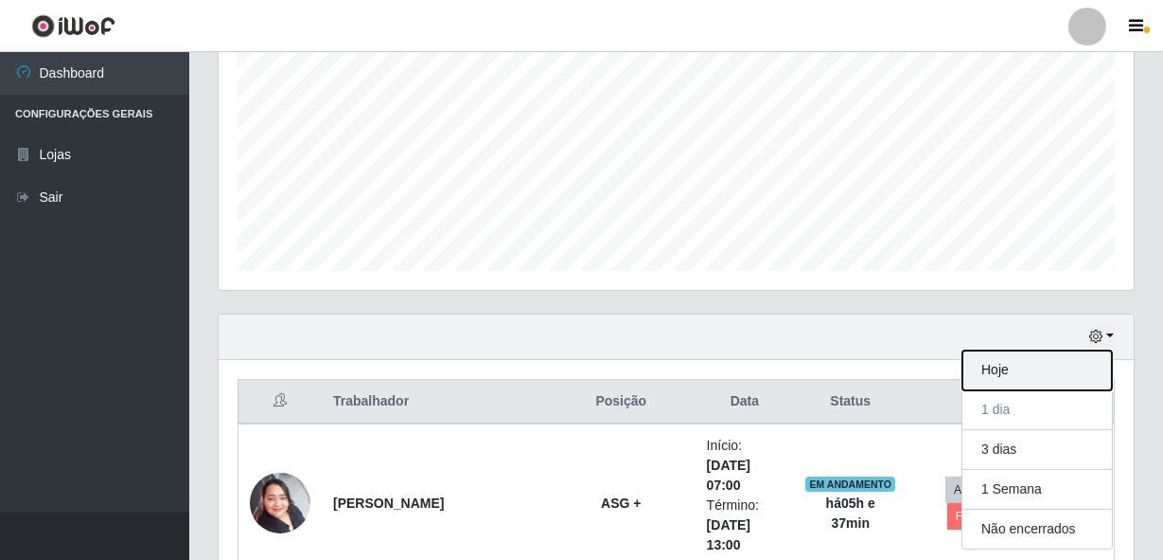
click at [1014, 367] on button "Hoje" at bounding box center [1038, 370] width 150 height 40
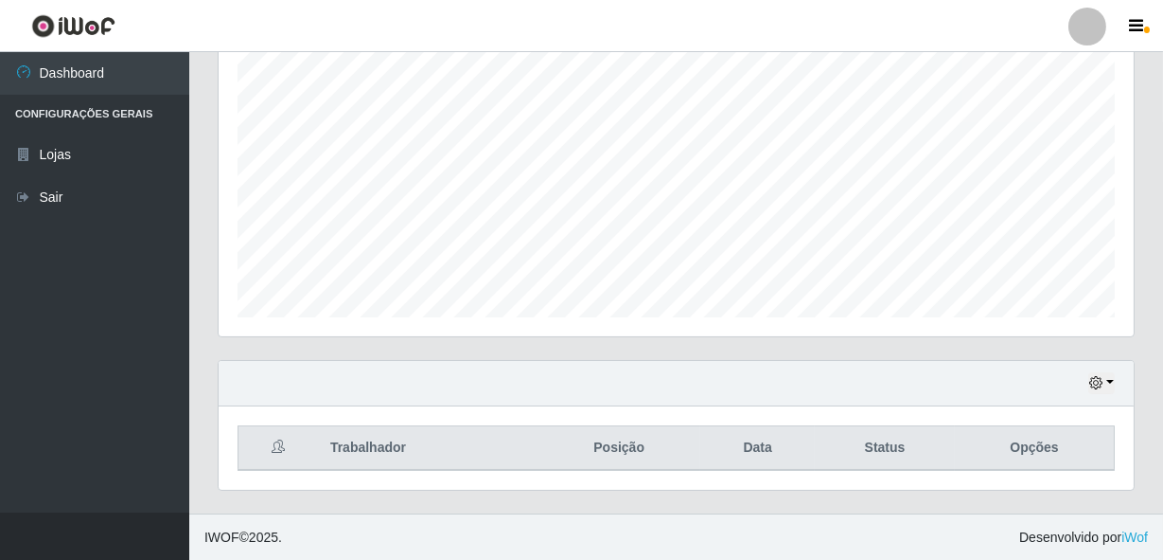
click at [736, 401] on div "Hoje 1 dia 3 dias 1 Semana Não encerrados" at bounding box center [676, 383] width 915 height 45
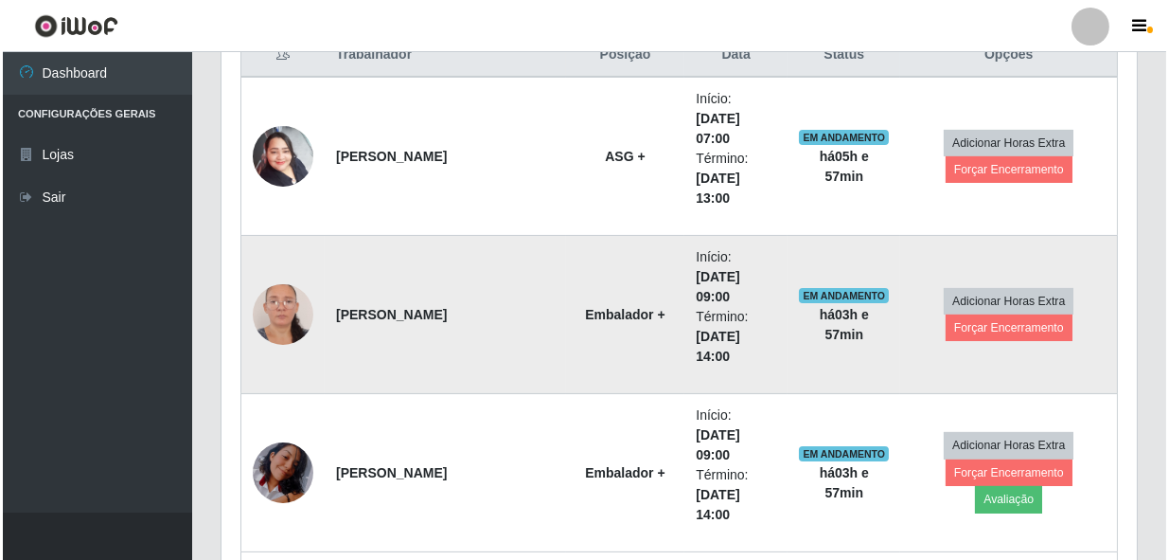
scroll to position [836, 0]
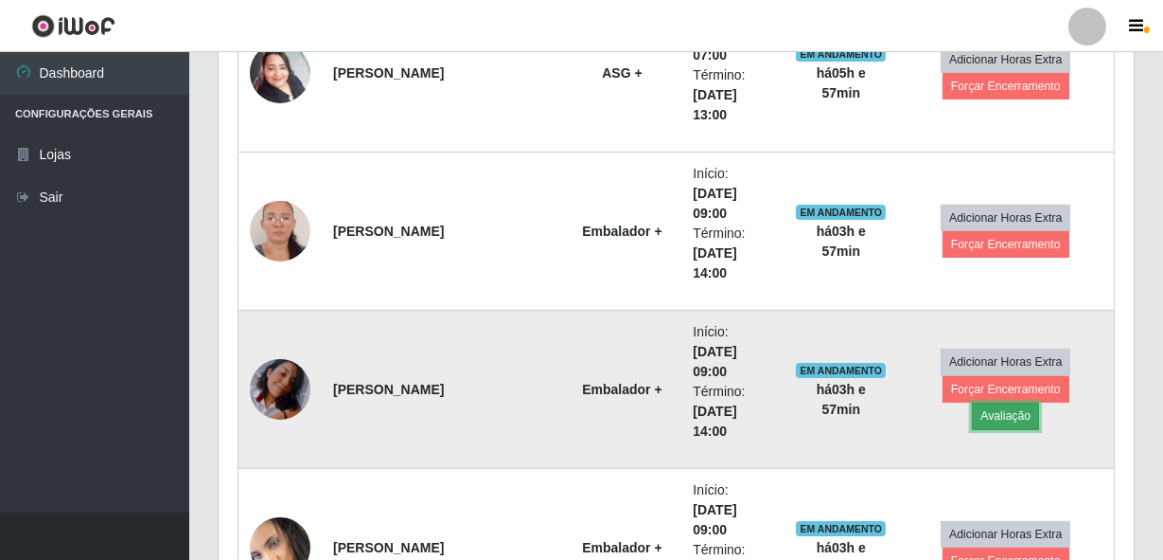
click at [1039, 402] on button "Avaliação" at bounding box center [1005, 415] width 67 height 27
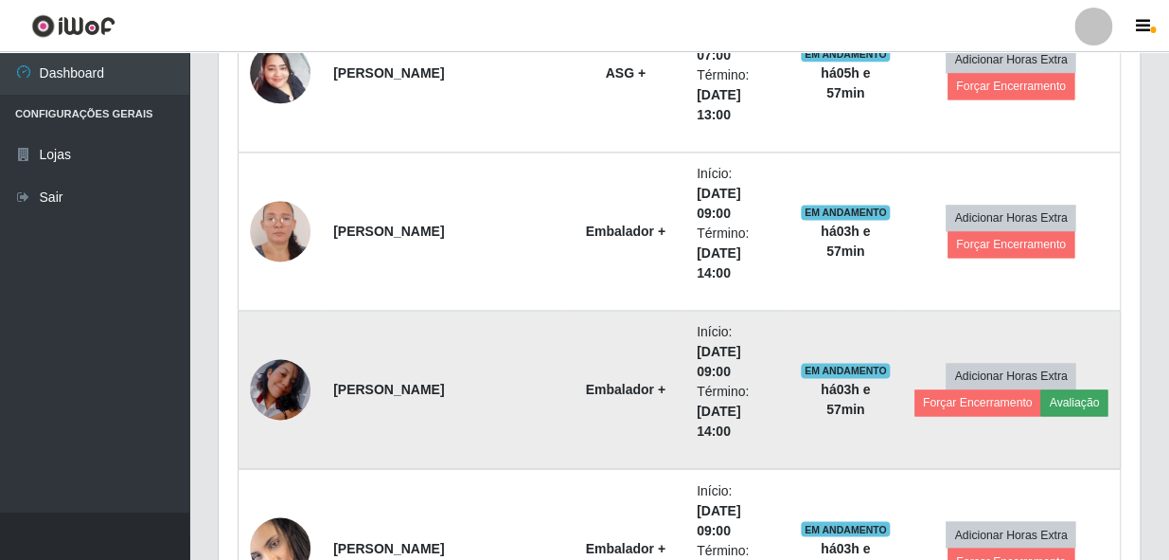
scroll to position [393, 907]
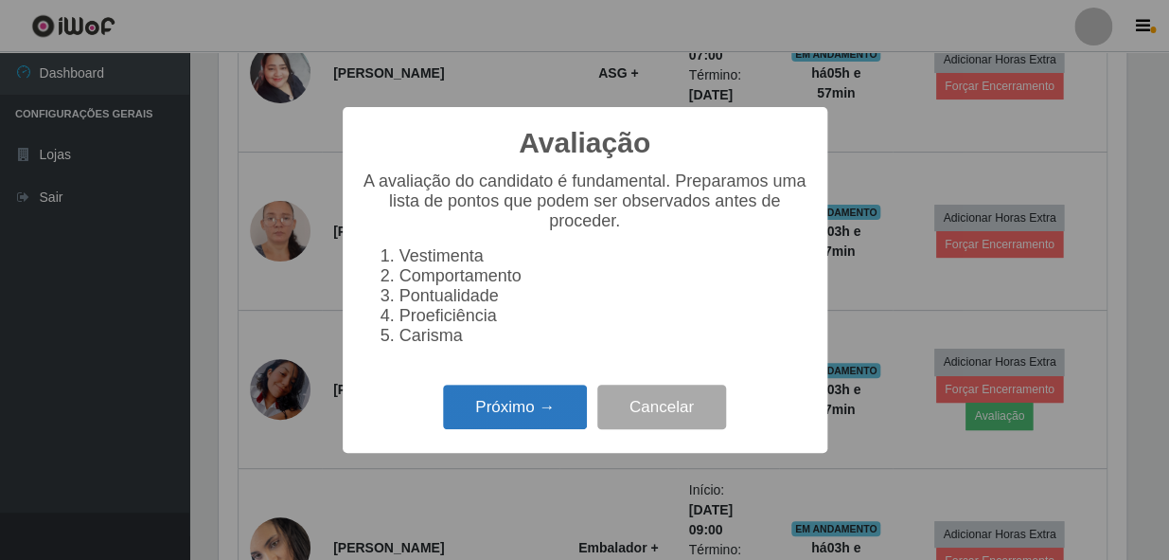
click at [576, 399] on button "Próximo →" at bounding box center [515, 406] width 144 height 44
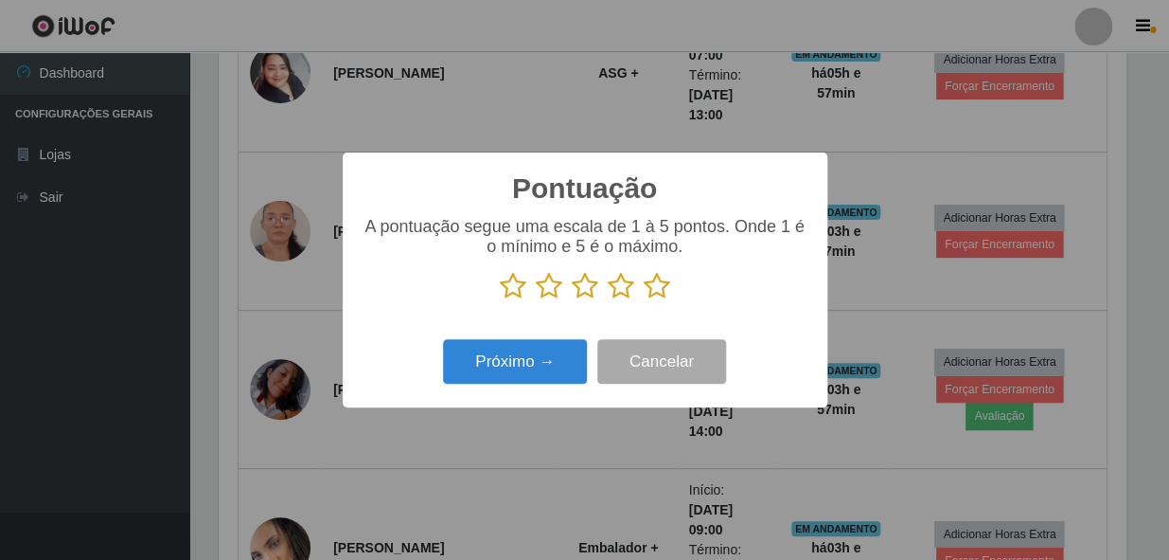
scroll to position [946311, 945795]
click at [649, 293] on icon at bounding box center [657, 286] width 27 height 28
click at [644, 300] on input "radio" at bounding box center [644, 300] width 0 height 0
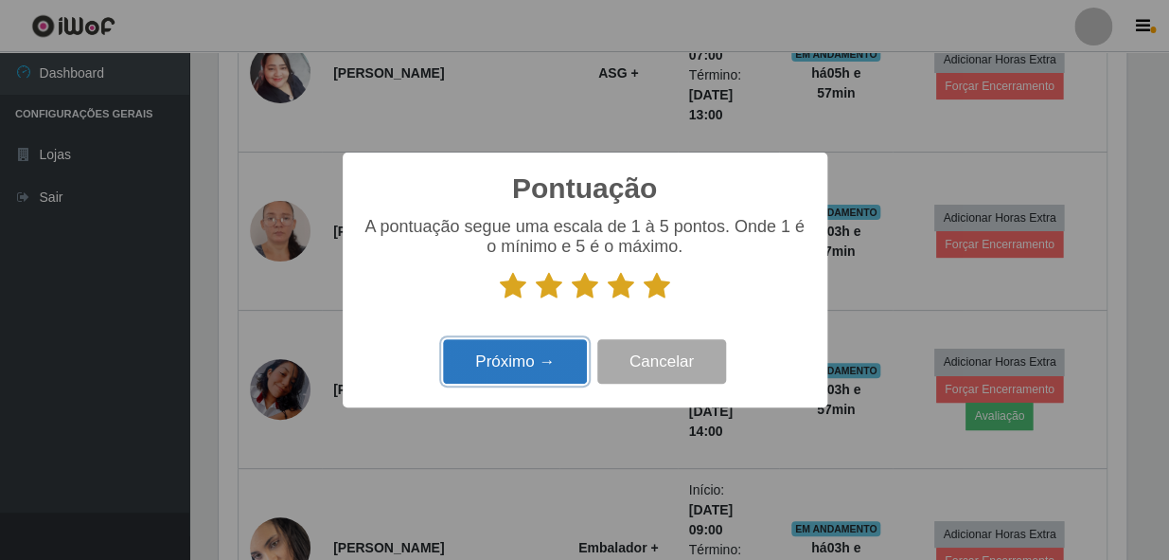
click at [539, 363] on button "Próximo →" at bounding box center [515, 361] width 144 height 44
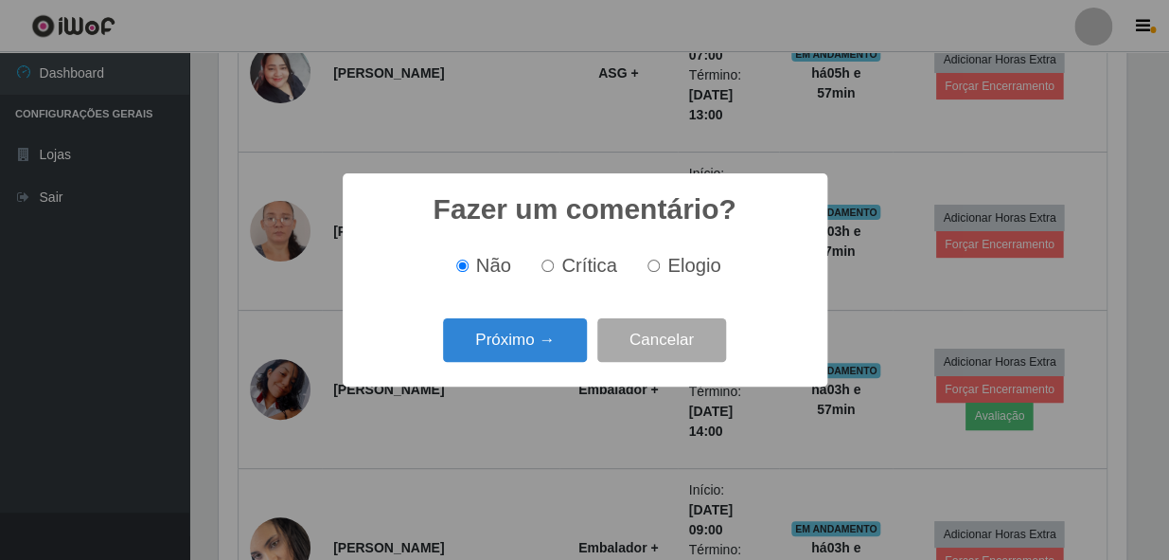
click at [658, 264] on input "Elogio" at bounding box center [654, 265] width 12 height 12
radio input "true"
click at [543, 344] on button "Próximo →" at bounding box center [515, 340] width 144 height 44
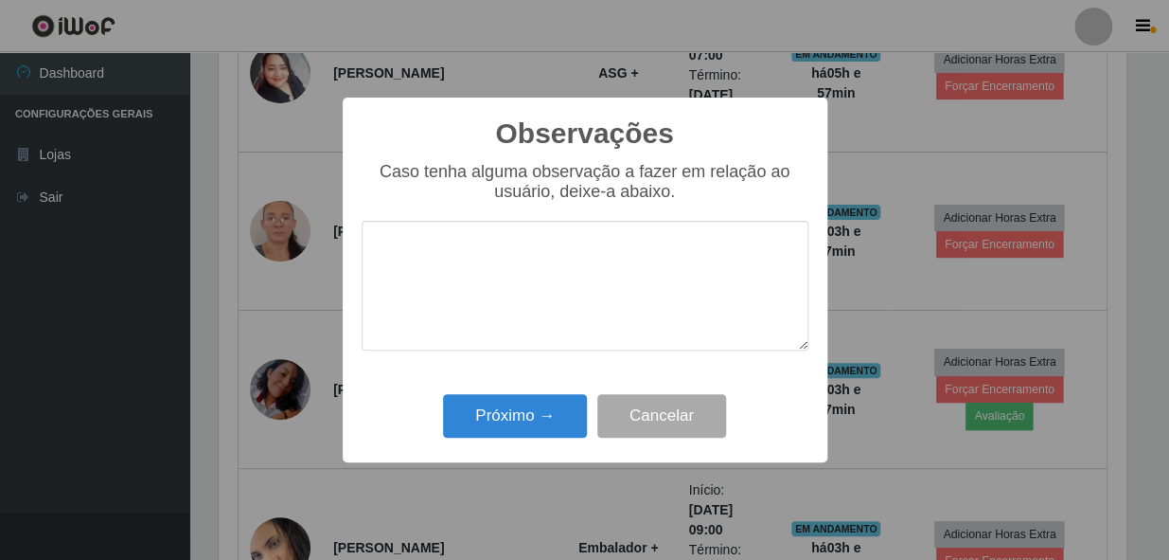
click at [564, 291] on textarea at bounding box center [585, 286] width 447 height 130
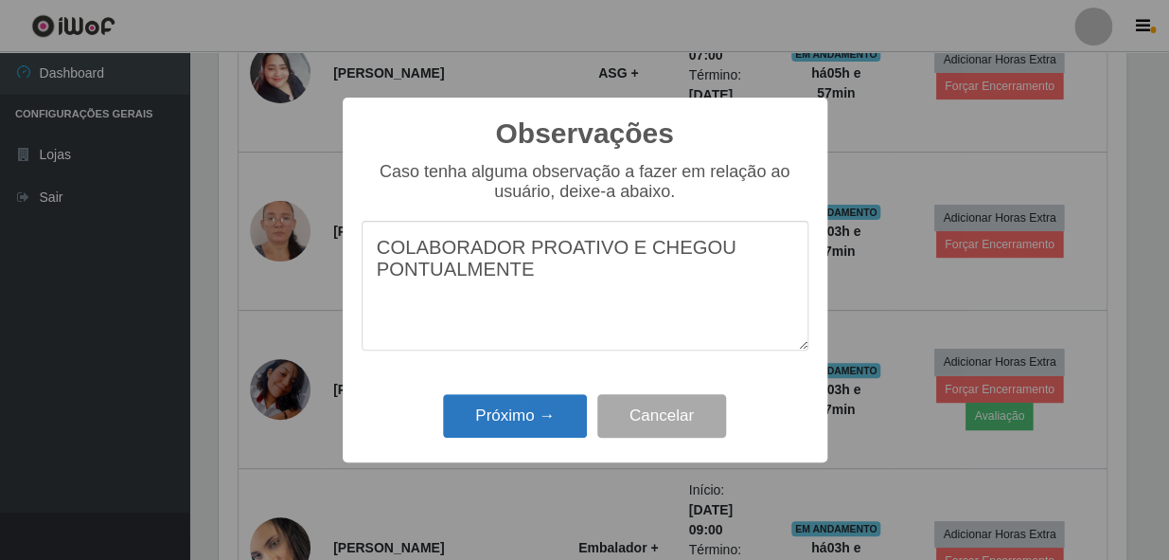
type textarea "COLABORADOR PROATIVO E CHEGOU PONTUALMENTE"
click at [548, 406] on button "Próximo →" at bounding box center [515, 416] width 144 height 44
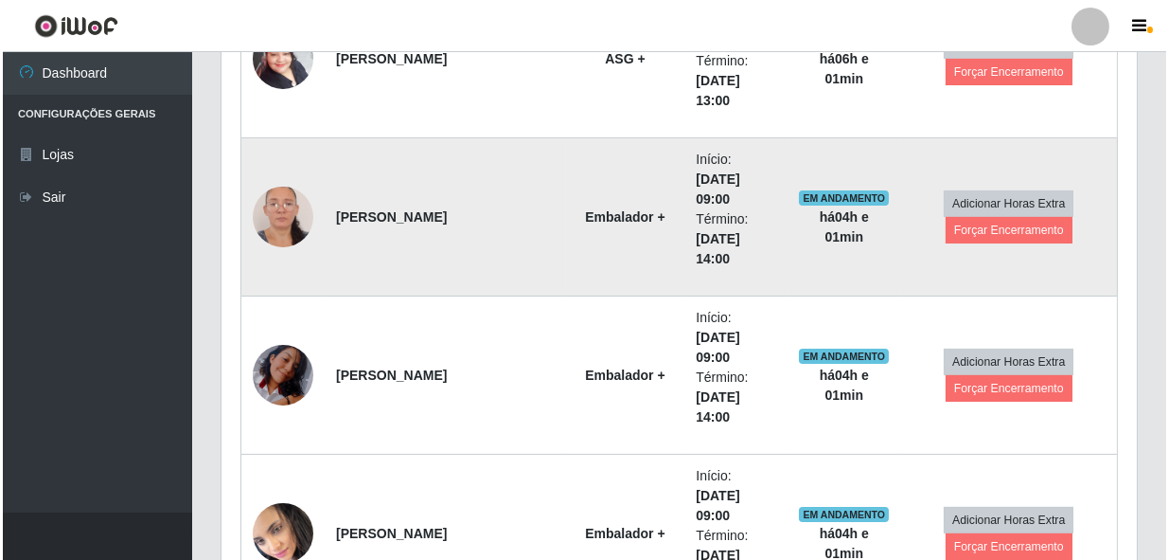
scroll to position [691, 0]
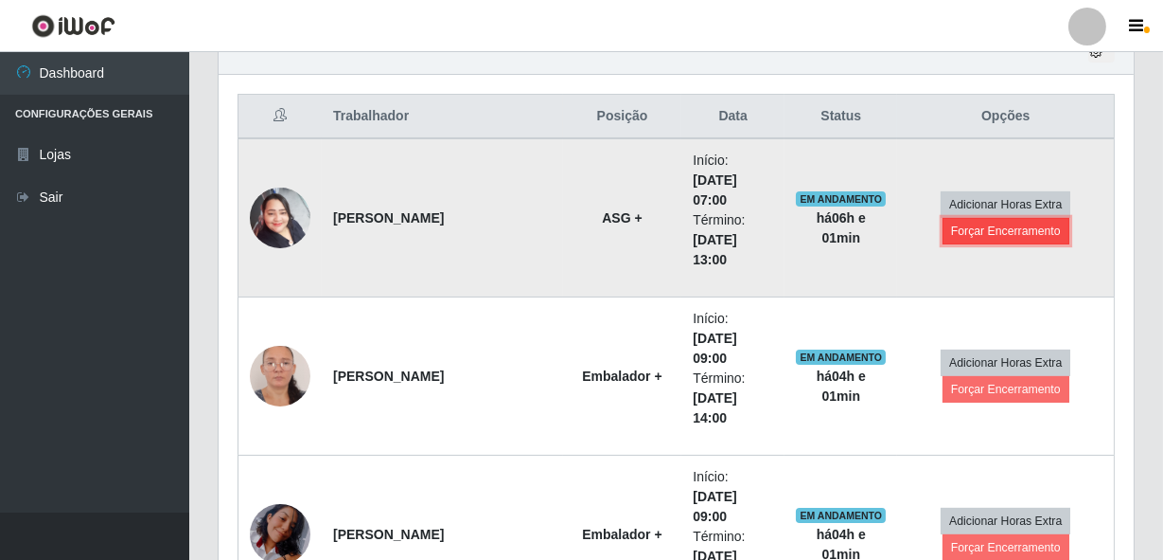
click at [954, 224] on button "Forçar Encerramento" at bounding box center [1006, 231] width 127 height 27
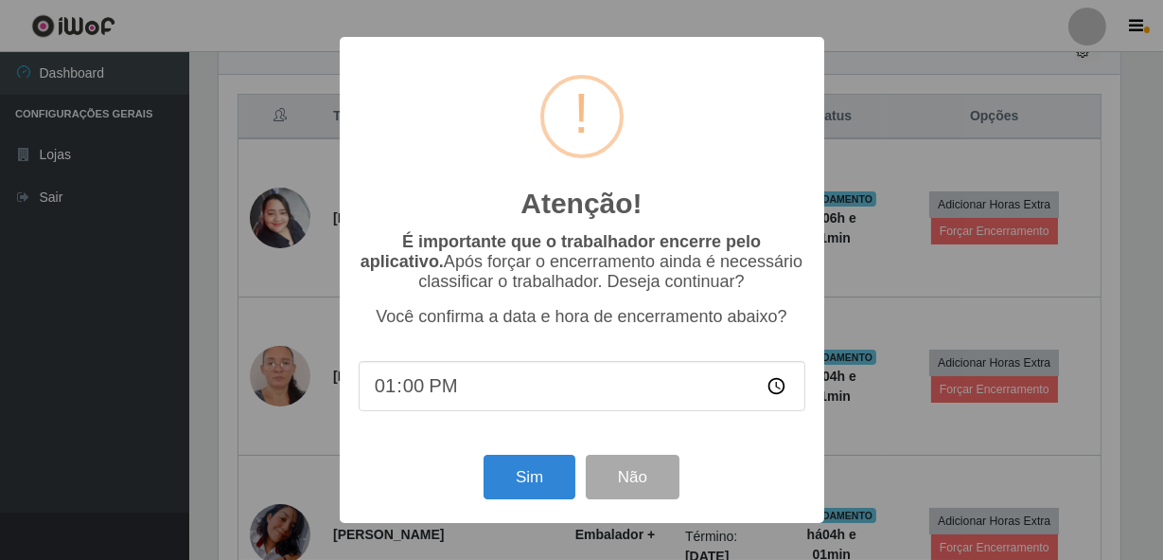
scroll to position [393, 907]
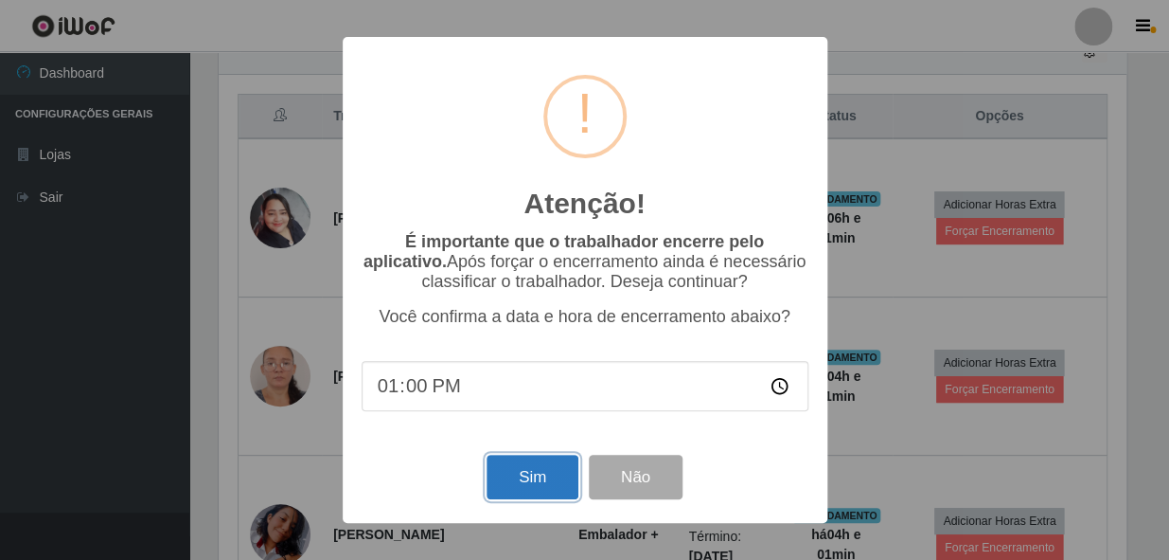
click at [509, 486] on button "Sim" at bounding box center [533, 476] width 92 height 44
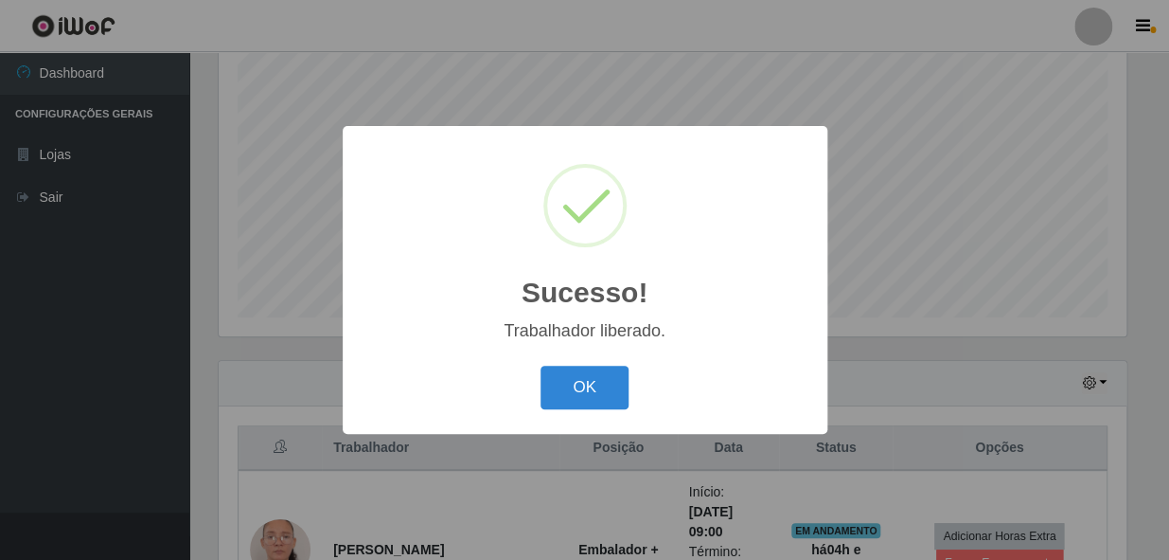
click at [541, 365] on button "OK" at bounding box center [585, 387] width 88 height 44
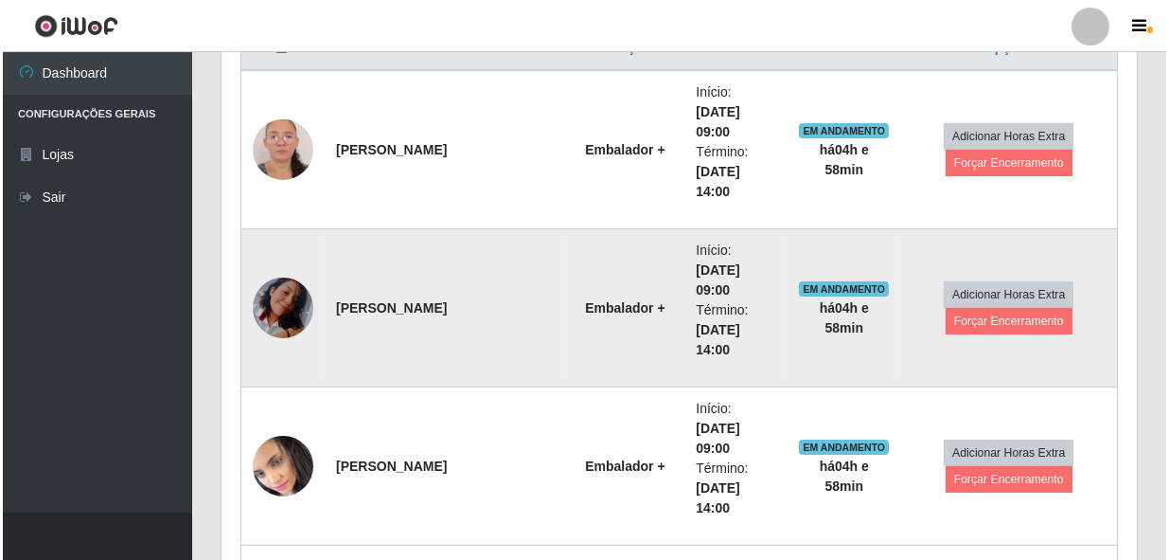
scroll to position [790, 0]
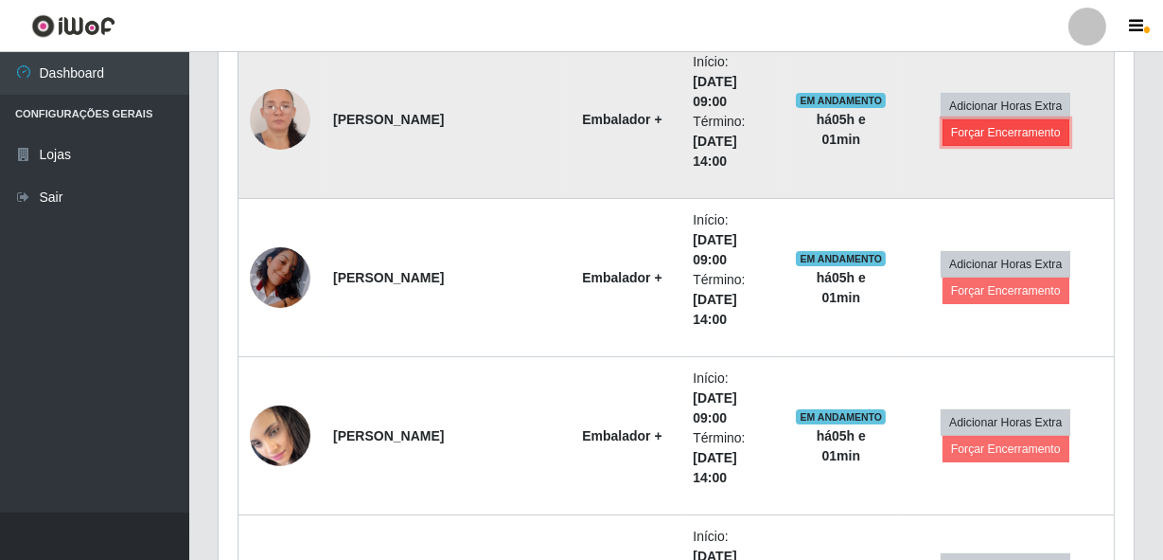
click at [999, 140] on button "Forçar Encerramento" at bounding box center [1006, 132] width 127 height 27
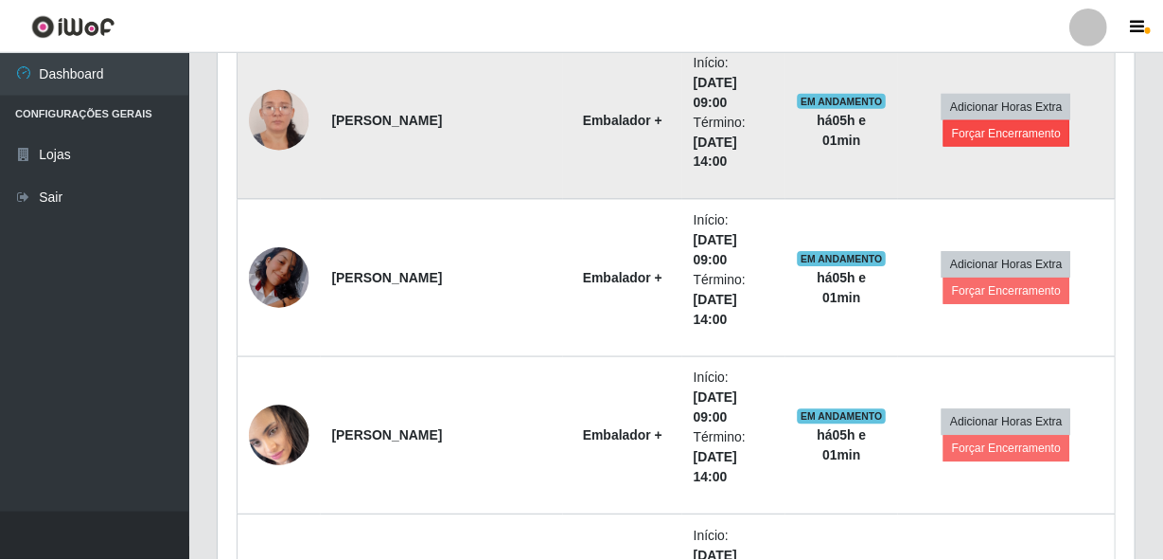
scroll to position [393, 907]
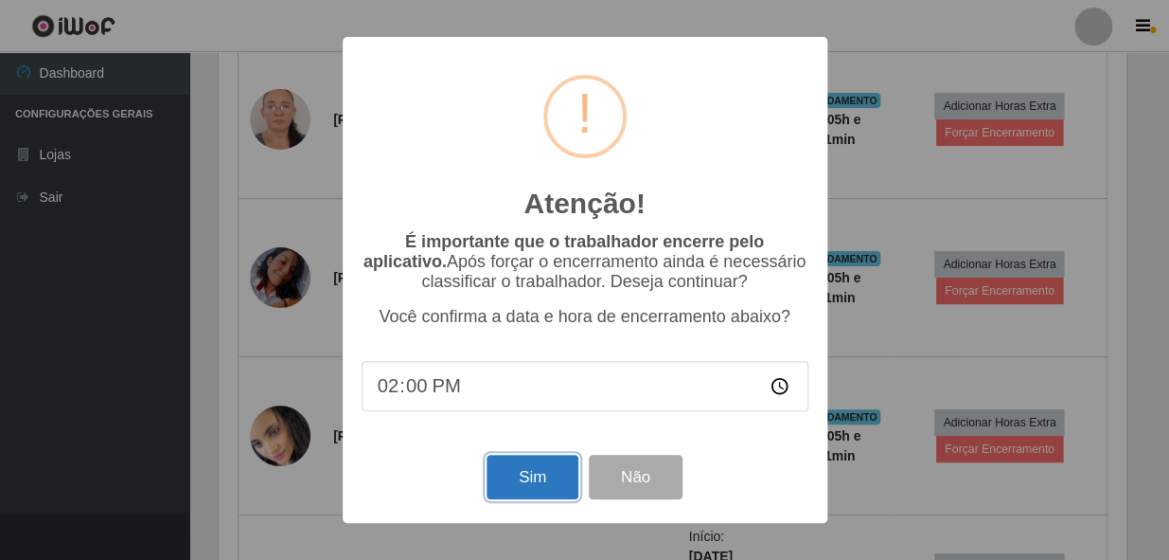
click at [518, 496] on button "Sim" at bounding box center [533, 476] width 92 height 44
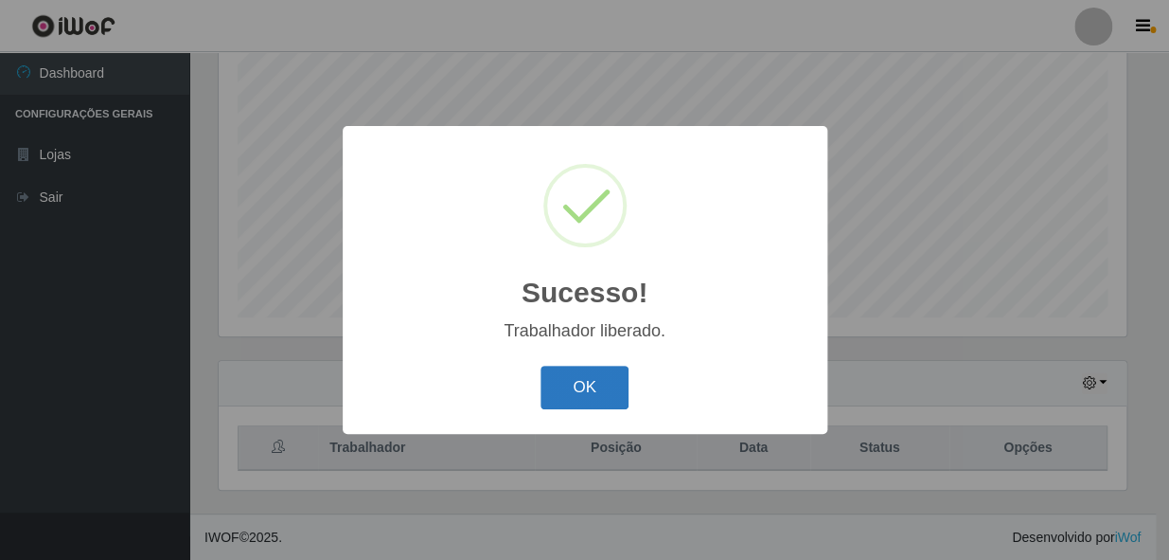
click at [596, 383] on button "OK" at bounding box center [585, 387] width 88 height 44
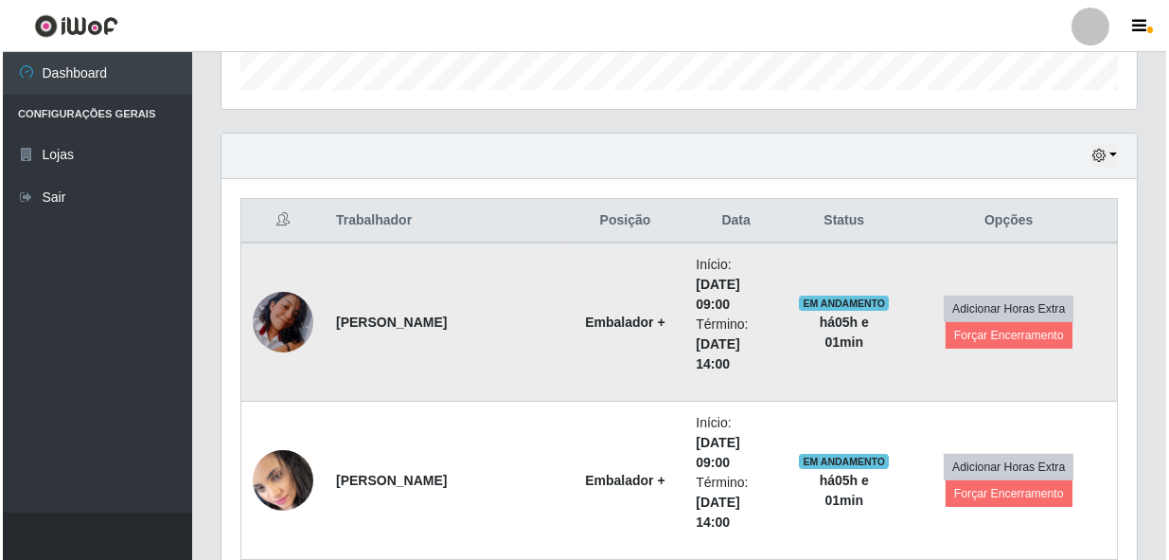
scroll to position [617, 0]
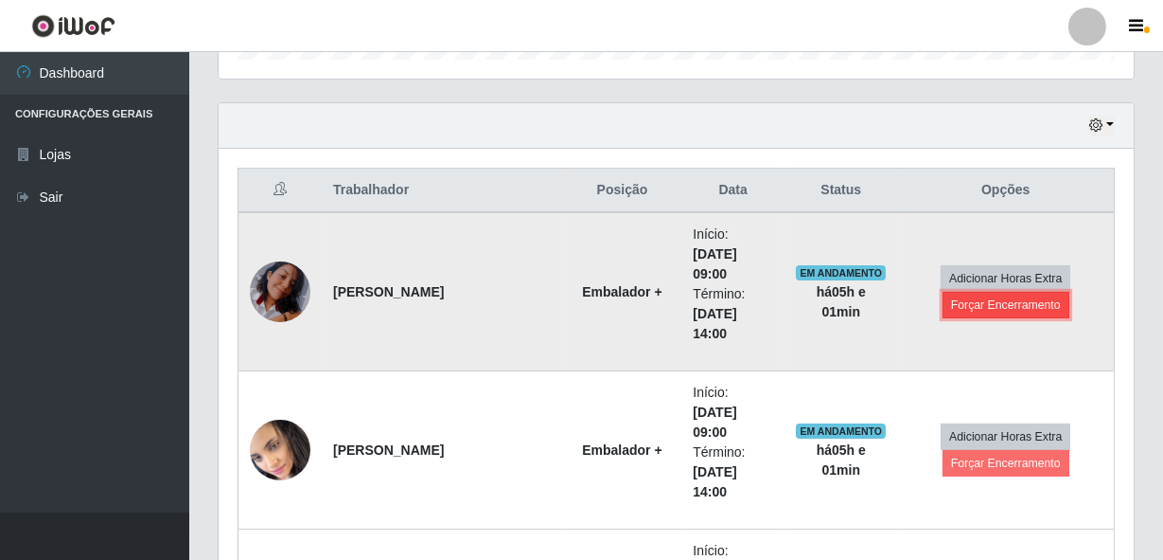
click at [985, 301] on button "Forçar Encerramento" at bounding box center [1006, 305] width 127 height 27
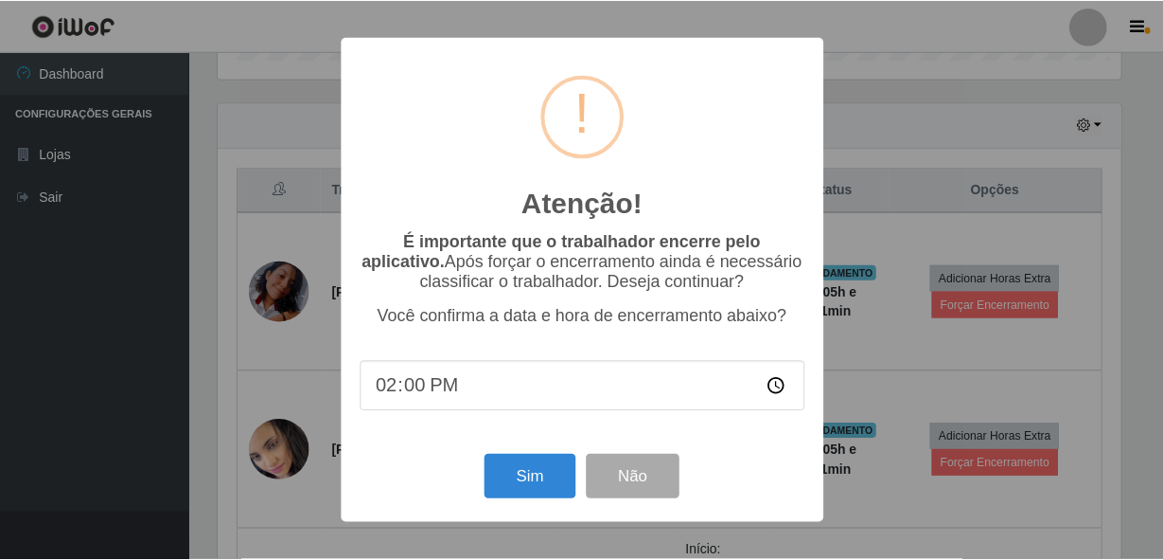
scroll to position [393, 907]
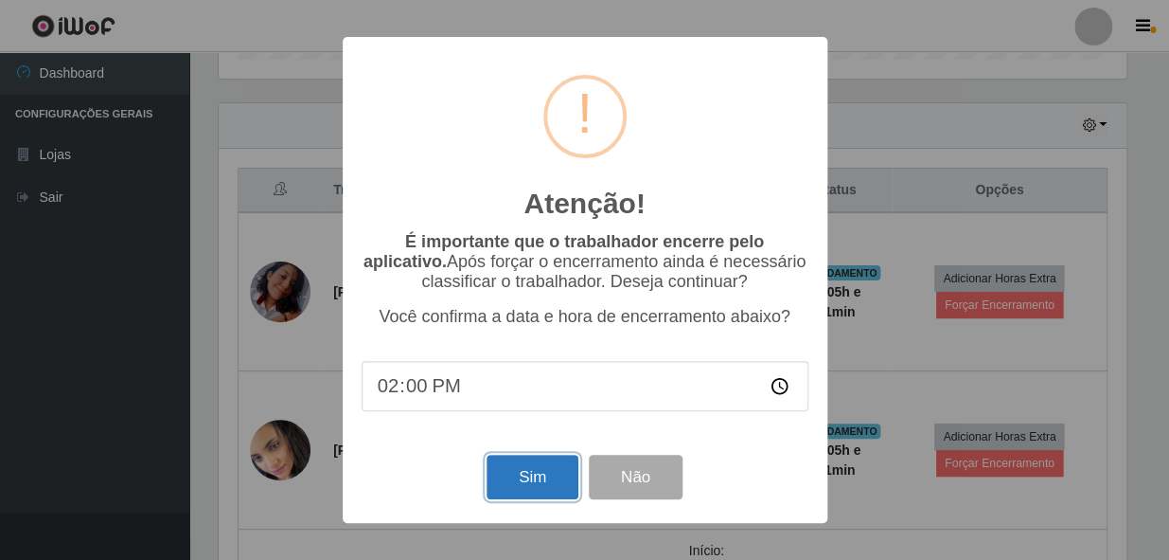
click at [536, 493] on button "Sim" at bounding box center [533, 476] width 92 height 44
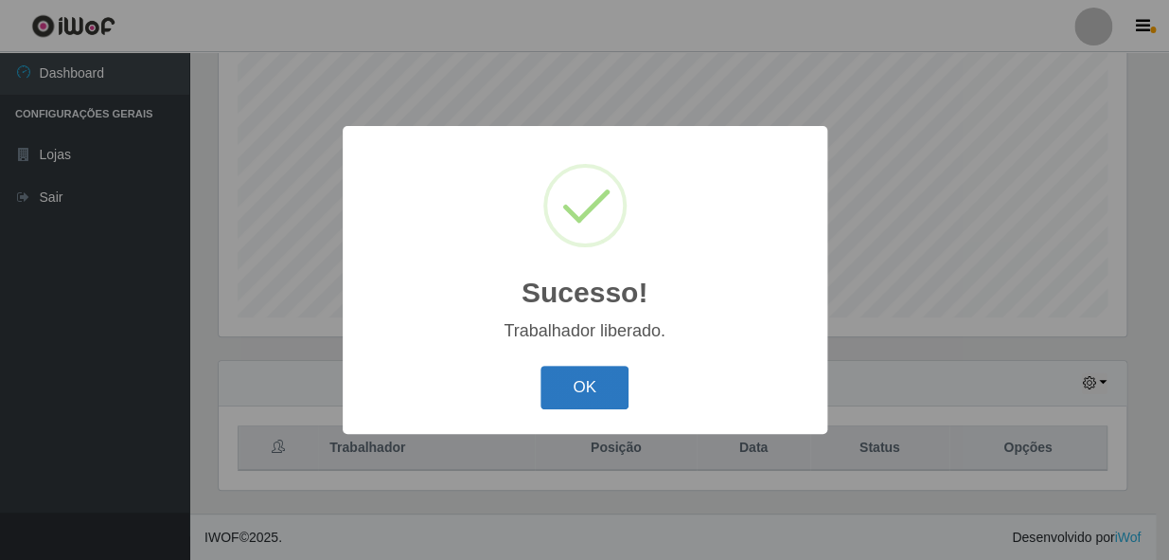
click at [607, 382] on button "OK" at bounding box center [585, 387] width 88 height 44
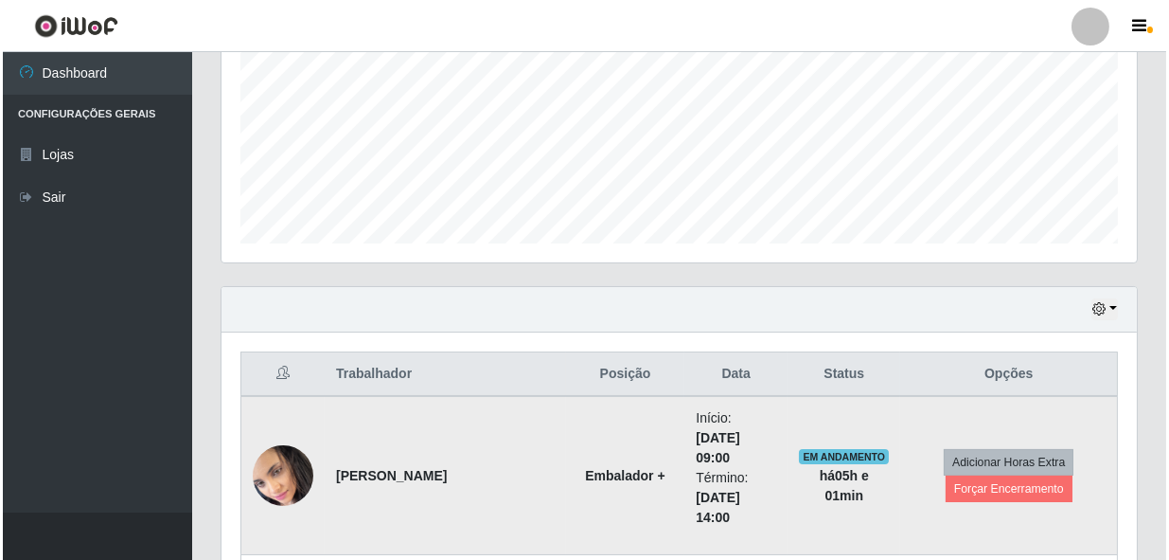
scroll to position [531, 0]
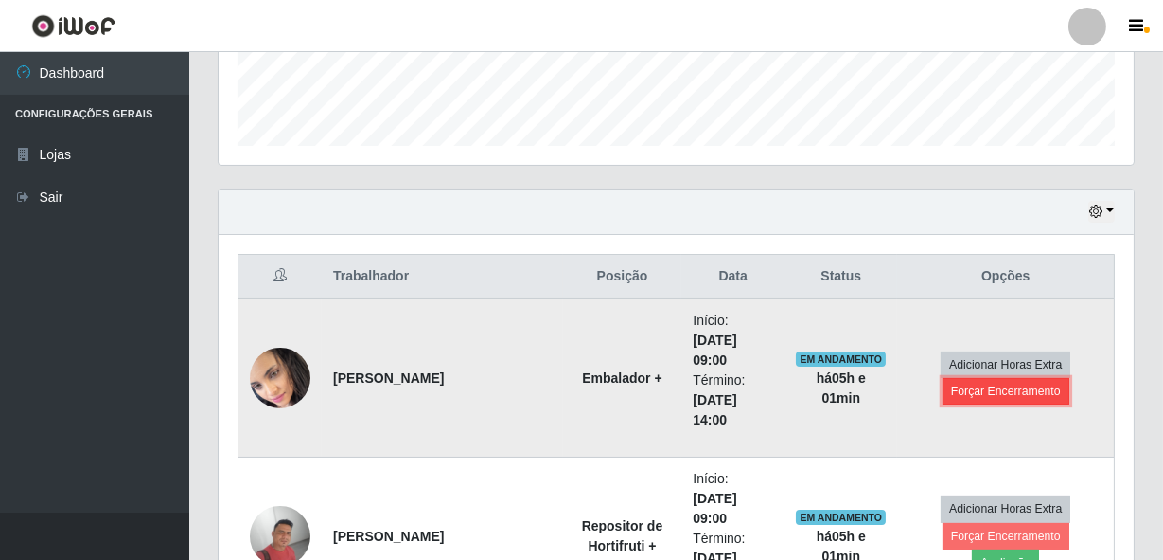
click at [1021, 391] on button "Forçar Encerramento" at bounding box center [1006, 391] width 127 height 27
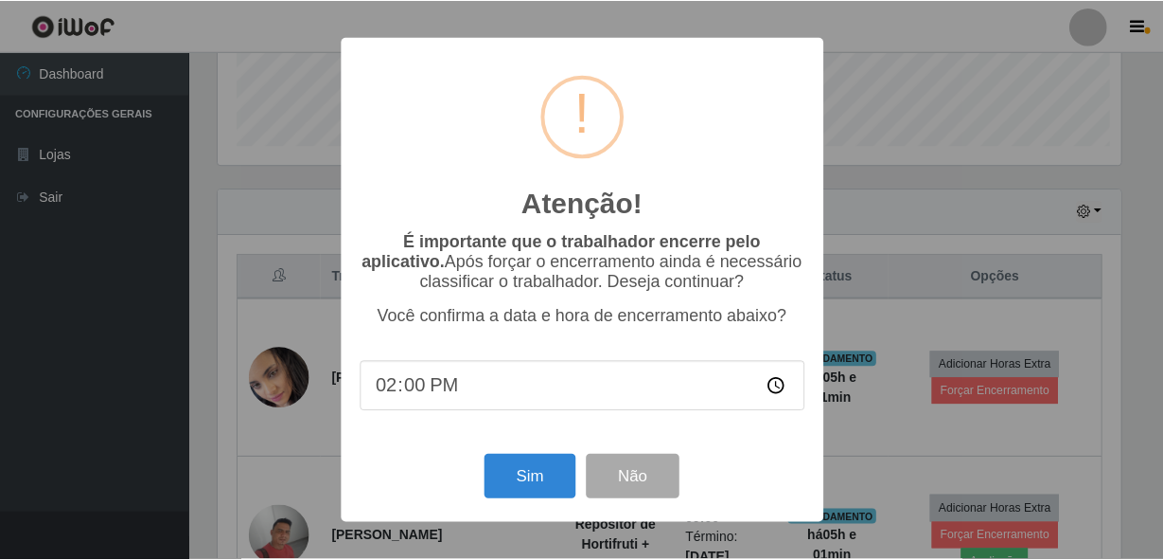
scroll to position [393, 907]
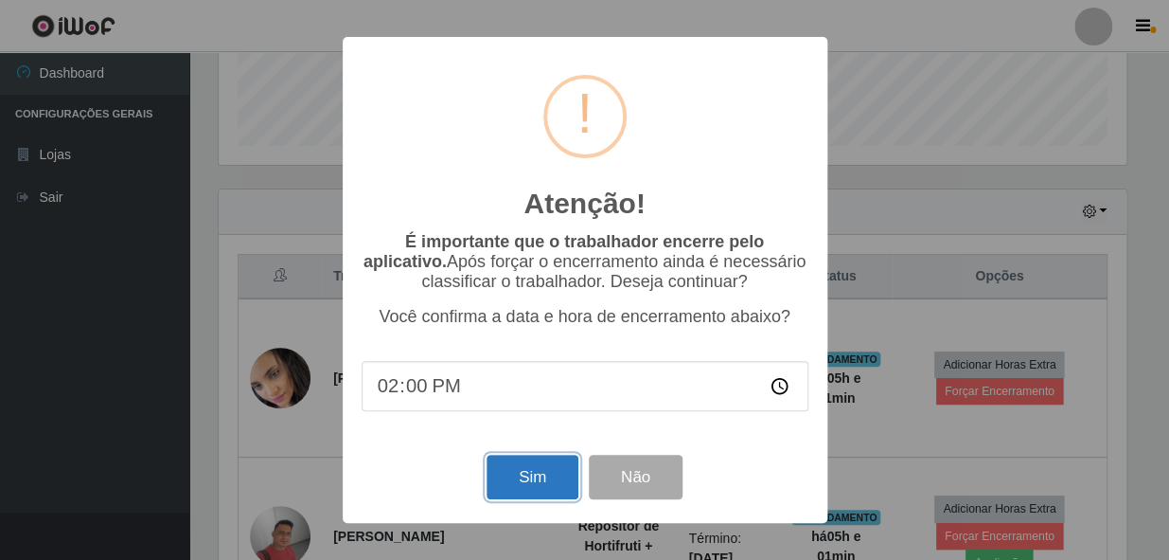
click at [549, 469] on button "Sim" at bounding box center [533, 476] width 92 height 44
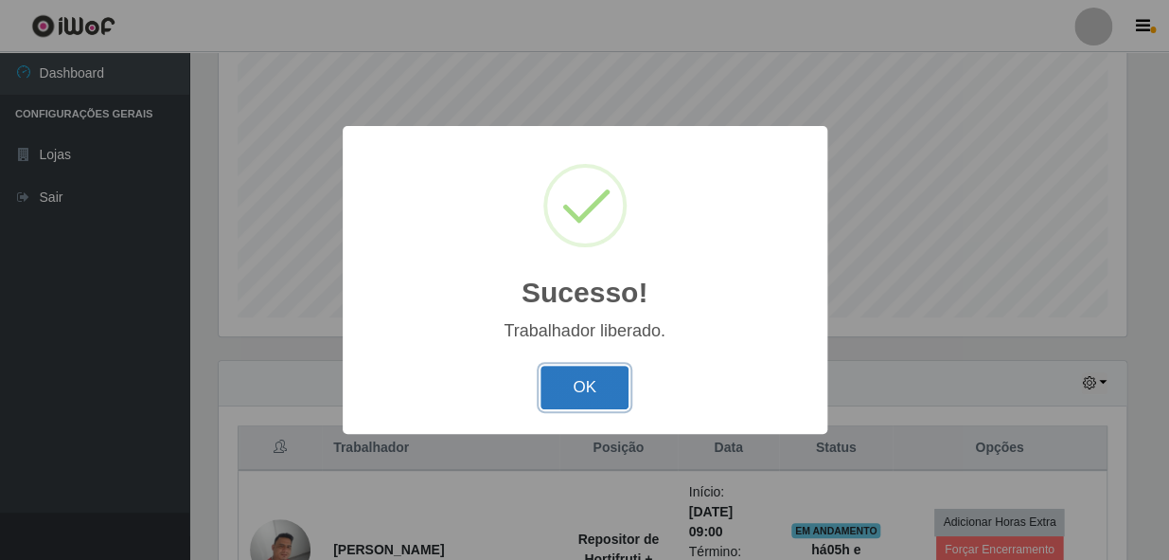
click at [584, 390] on button "OK" at bounding box center [585, 387] width 88 height 44
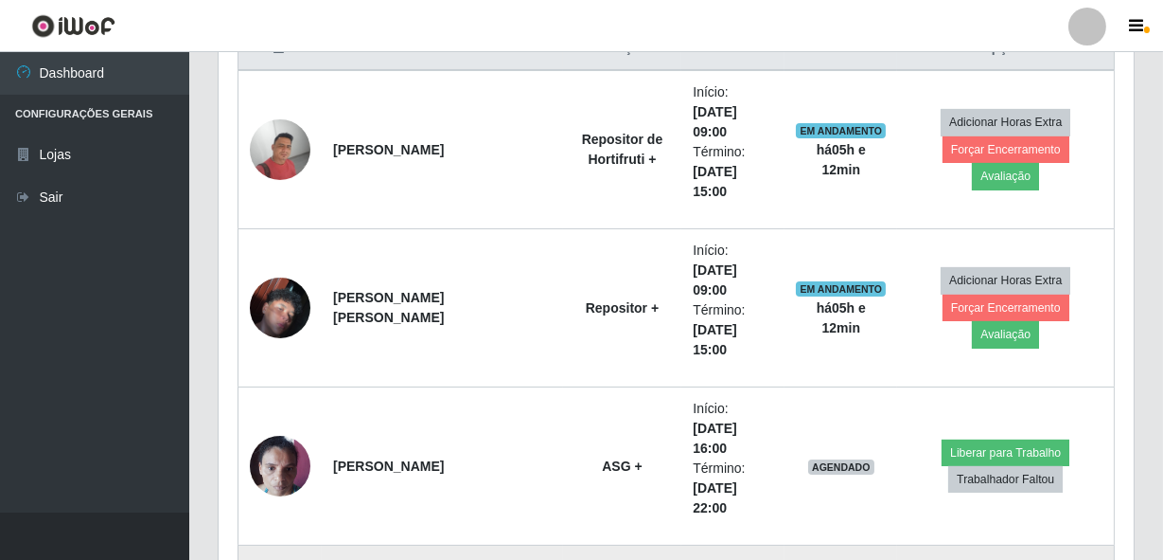
scroll to position [790, 0]
